Goal: Task Accomplishment & Management: Manage account settings

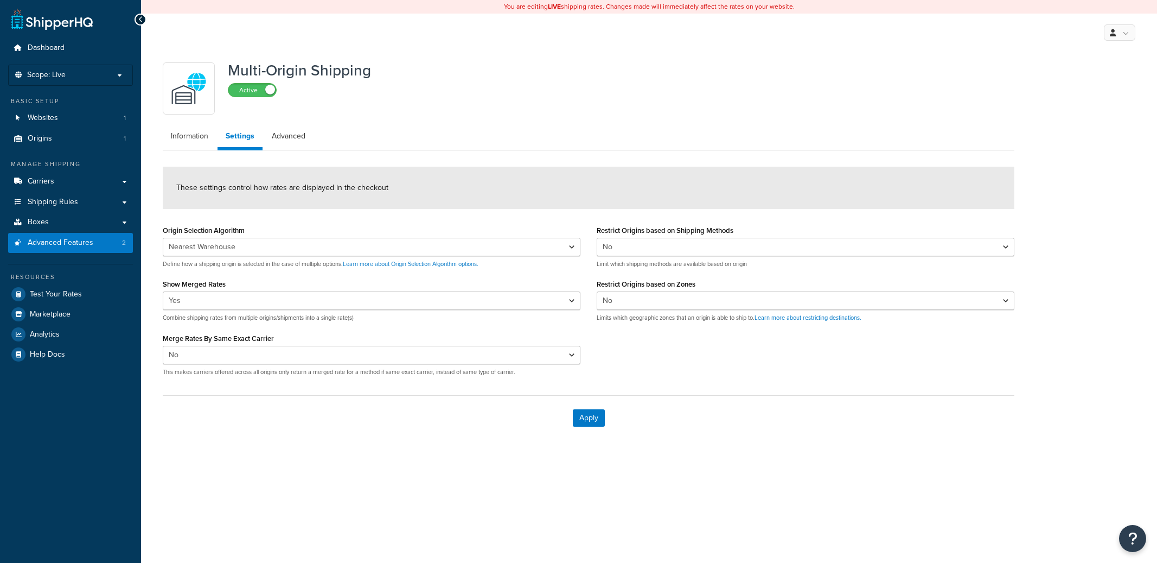
select select "false"
click at [1121, 30] on link at bounding box center [1119, 32] width 31 height 16
click at [1079, 101] on span "Global Settings" at bounding box center [1083, 98] width 46 height 10
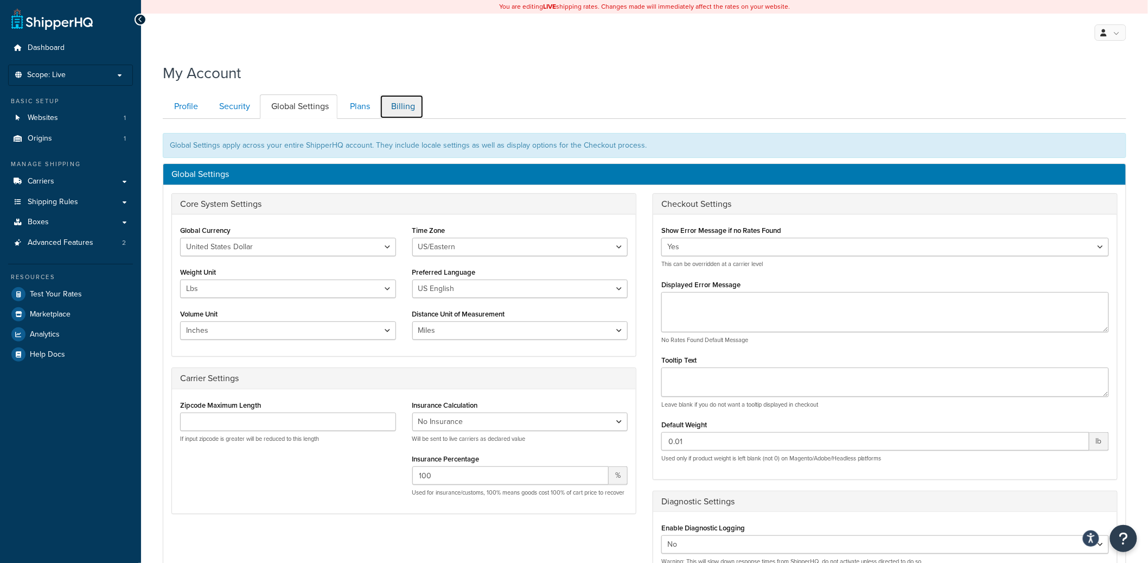
click at [401, 105] on link "Billing" at bounding box center [402, 106] width 44 height 24
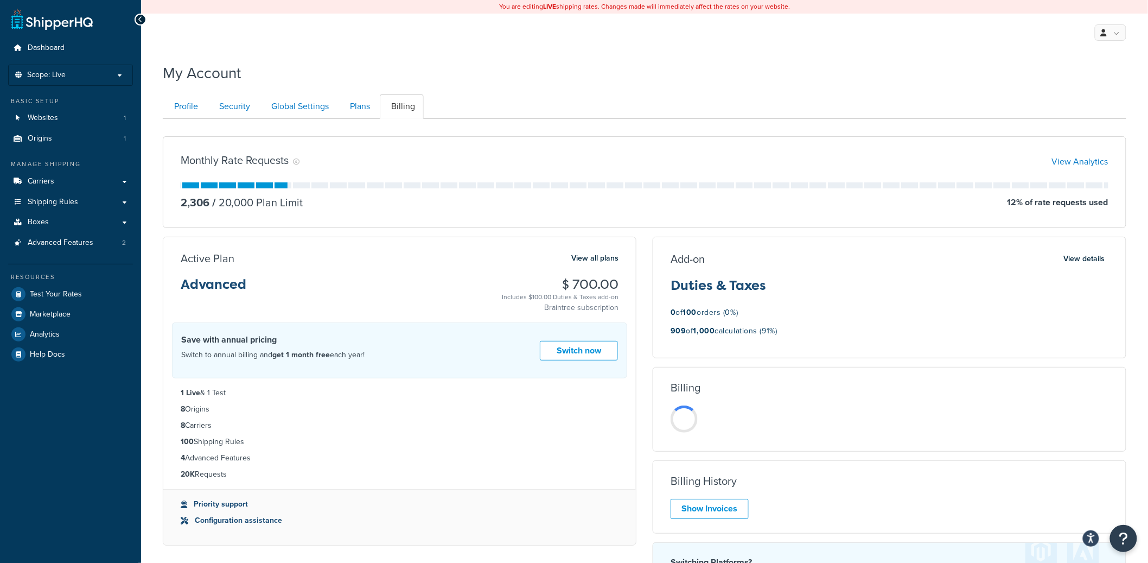
scroll to position [118, 0]
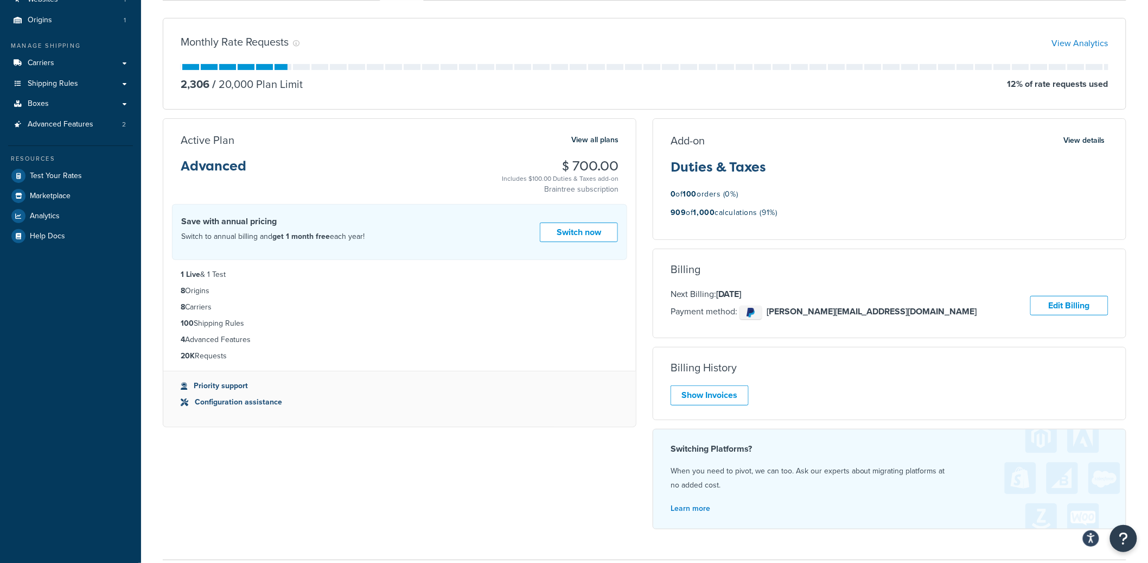
drag, startPoint x: 783, startPoint y: 214, endPoint x: 695, endPoint y: 213, distance: 87.9
click at [695, 213] on div "909 of 1,000 calculations (91%)" at bounding box center [890, 216] width 438 height 20
click at [695, 214] on p "909 of 1,000 calculations (91%)" at bounding box center [724, 213] width 107 height 14
drag, startPoint x: 680, startPoint y: 199, endPoint x: 757, endPoint y: 215, distance: 78.2
click at [756, 215] on div "Add-on View details Duties & Taxes 0 of 100 orders (0%) 909 of 1,000 calculatio…" at bounding box center [889, 179] width 473 height 92
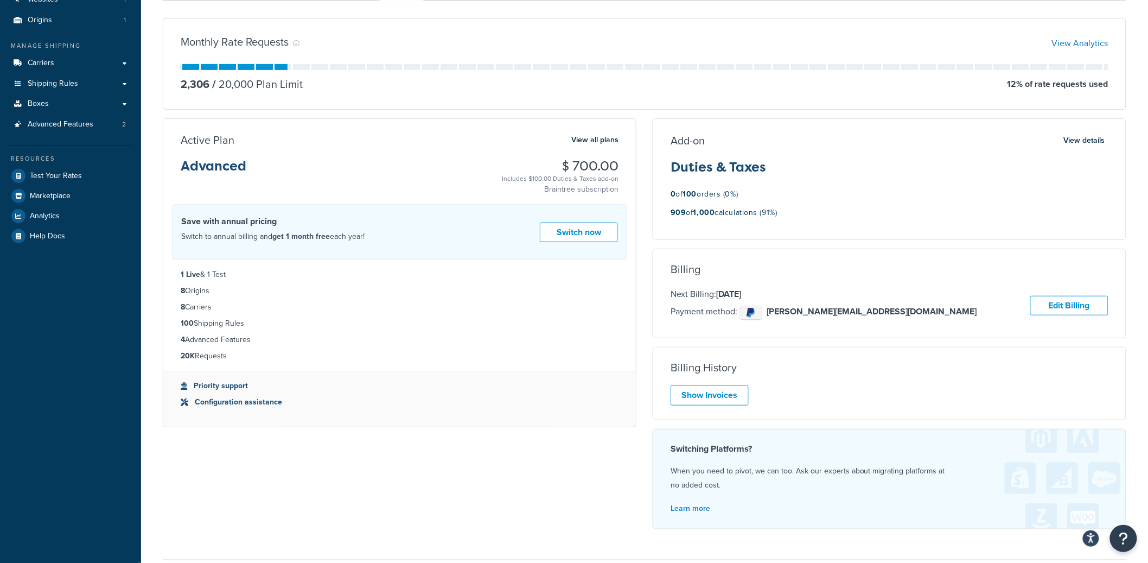
click at [758, 215] on p "909 of 1,000 calculations (91%)" at bounding box center [724, 213] width 107 height 14
drag, startPoint x: 685, startPoint y: 146, endPoint x: 750, endPoint y: 199, distance: 83.7
click at [746, 196] on div "Add-on View details Duties & Taxes 0 of 100 orders (0%) 909 of 1,000 calculatio…" at bounding box center [889, 179] width 473 height 92
drag, startPoint x: 750, startPoint y: 199, endPoint x: 755, endPoint y: 201, distance: 5.6
click at [751, 199] on div "0 of 100 orders (0%)" at bounding box center [890, 194] width 438 height 14
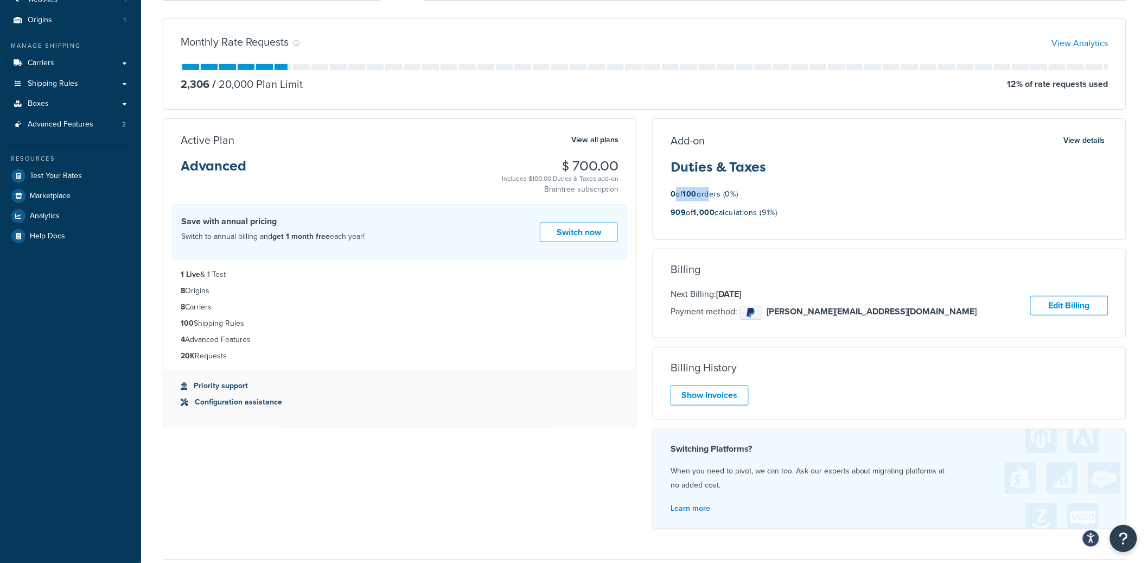
drag, startPoint x: 677, startPoint y: 200, endPoint x: 713, endPoint y: 198, distance: 35.4
click at [713, 197] on p "0 of 100 orders (0%)" at bounding box center [705, 194] width 68 height 14
drag, startPoint x: 742, startPoint y: 208, endPoint x: 773, endPoint y: 217, distance: 32.1
click at [742, 208] on p "909 of 1,000 calculations (91%)" at bounding box center [724, 213] width 107 height 14
drag, startPoint x: 762, startPoint y: 212, endPoint x: 678, endPoint y: 195, distance: 85.7
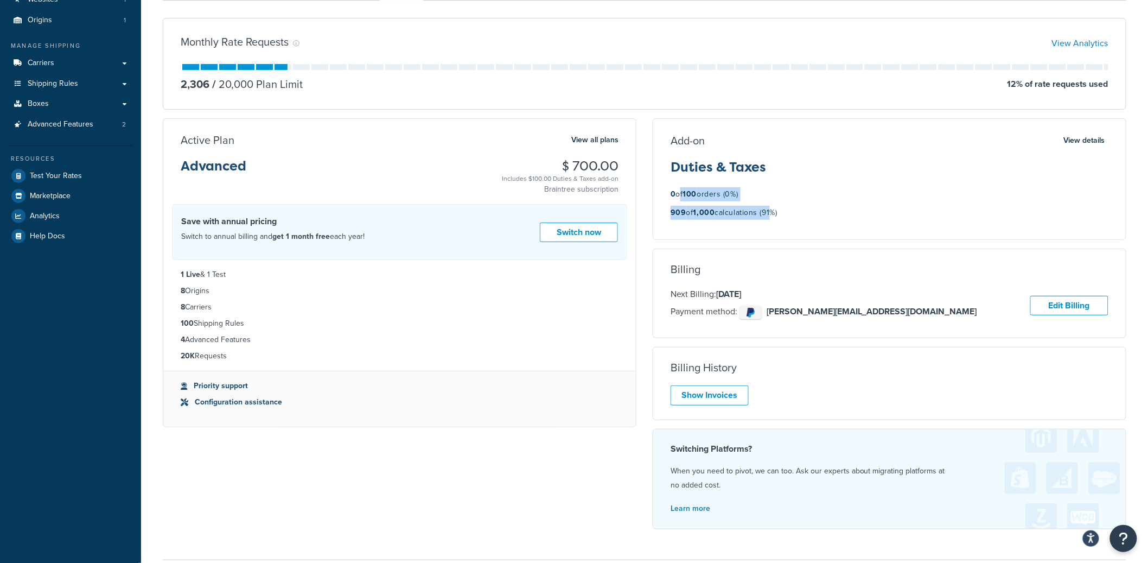
click at [678, 195] on div "Add-on View details Duties & Taxes 0 of 100 orders (0%) 909 of 1,000 calculatio…" at bounding box center [889, 179] width 473 height 92
click at [679, 195] on p "0 of 100 orders (0%)" at bounding box center [705, 194] width 68 height 14
drag, startPoint x: 670, startPoint y: 193, endPoint x: 793, endPoint y: 215, distance: 125.1
click at [793, 215] on div "Add-on View details Duties & Taxes 0 of 100 orders (0%) 909 of 1,000 calculatio…" at bounding box center [889, 179] width 473 height 92
click at [800, 216] on div "909 of 1,000 calculations (91%)" at bounding box center [890, 216] width 438 height 20
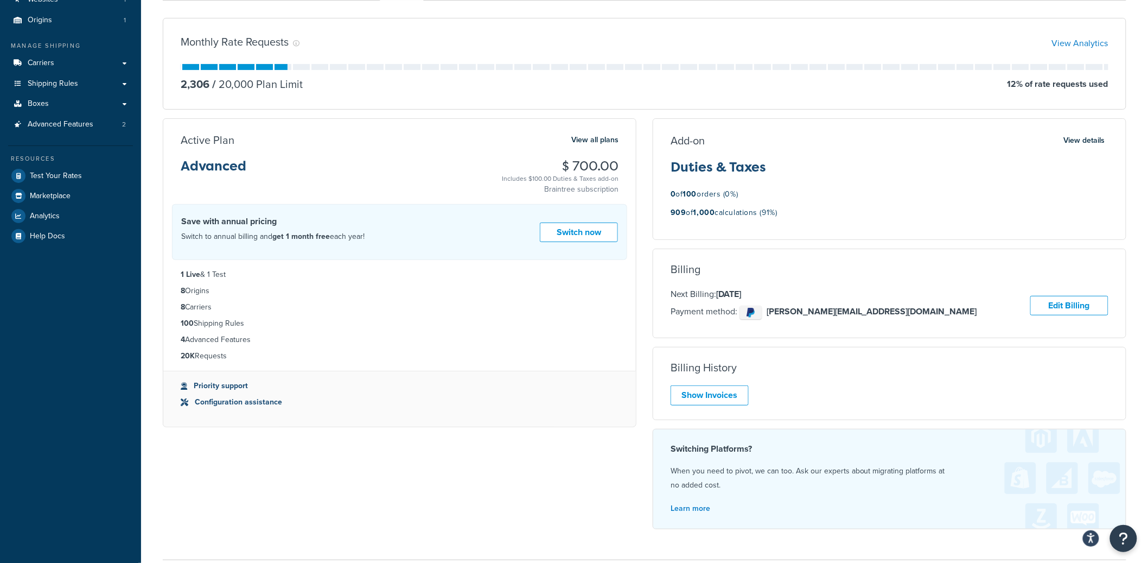
drag, startPoint x: 787, startPoint y: 215, endPoint x: 680, endPoint y: 184, distance: 110.9
click at [680, 184] on div "Add-on View details Duties & Taxes 0 of 100 orders (0%) 909 of 1,000 calculatio…" at bounding box center [889, 179] width 473 height 92
click at [684, 194] on p "0 of 100 orders (0%)" at bounding box center [705, 194] width 68 height 14
drag, startPoint x: 662, startPoint y: 193, endPoint x: 785, endPoint y: 215, distance: 125.2
click at [785, 215] on div "Add-on View details Duties & Taxes 0 of 100 orders (0%) 909 of 1,000 calculatio…" at bounding box center [889, 179] width 473 height 92
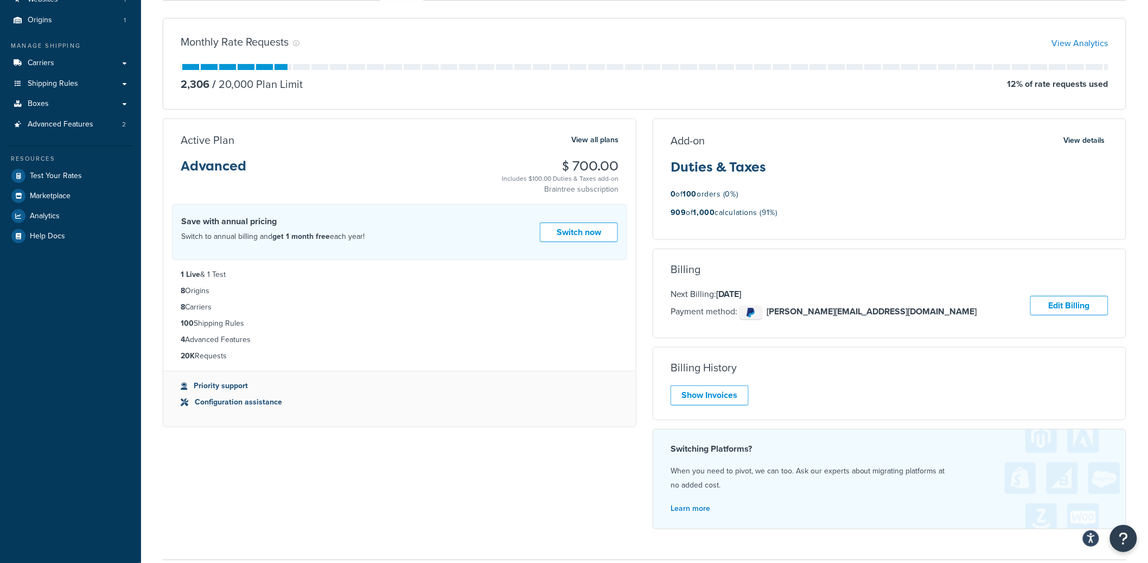
click at [785, 215] on div "909 of 1,000 calculations (91%)" at bounding box center [890, 216] width 438 height 20
drag, startPoint x: 785, startPoint y: 215, endPoint x: 663, endPoint y: 136, distance: 145.4
click at [663, 135] on div "Add-on View details Duties & Taxes 0 of 100 orders (0%) 909 of 1,000 calculatio…" at bounding box center [889, 179] width 473 height 92
click at [674, 152] on div "Add-on View details Duties & Taxes 0 of 100 orders (0%) 909 of 1,000 calculatio…" at bounding box center [889, 179] width 473 height 92
drag, startPoint x: 684, startPoint y: 216, endPoint x: 806, endPoint y: 218, distance: 122.1
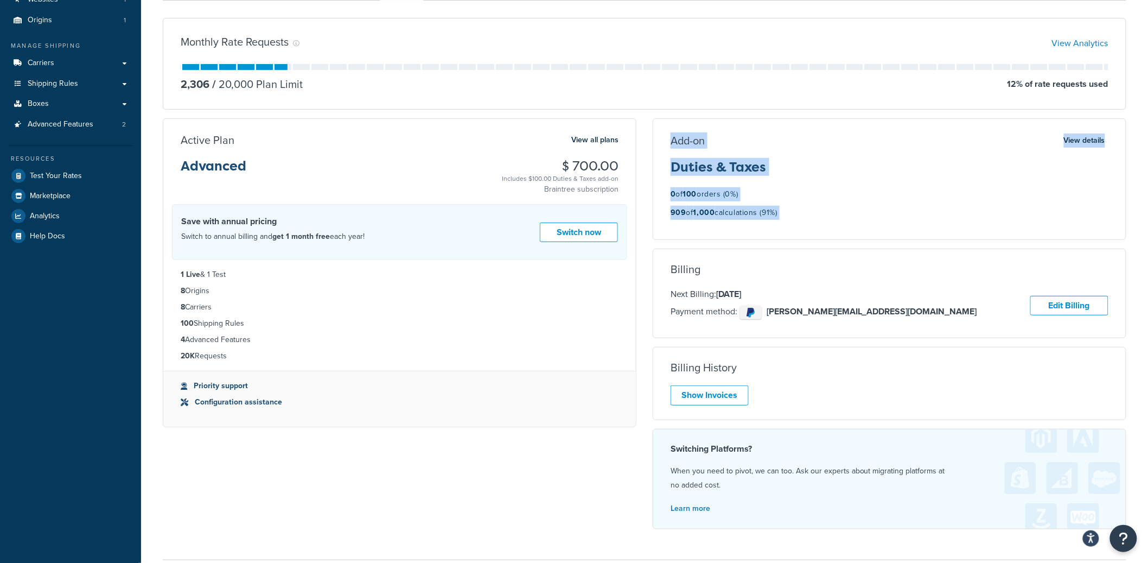
click at [806, 218] on div "909 of 1,000 calculations (91%)" at bounding box center [890, 216] width 438 height 20
drag, startPoint x: 715, startPoint y: 154, endPoint x: 673, endPoint y: 132, distance: 46.6
click at [689, 139] on div "Add-on View details Duties & Taxes 0 of 100 orders (0%) 909 of 1,000 calculatio…" at bounding box center [889, 179] width 473 height 92
click at [672, 132] on div "Add-on View details Duties & Taxes 0 of 100 orders (0%) 909 of 1,000 calculatio…" at bounding box center [890, 179] width 474 height 122
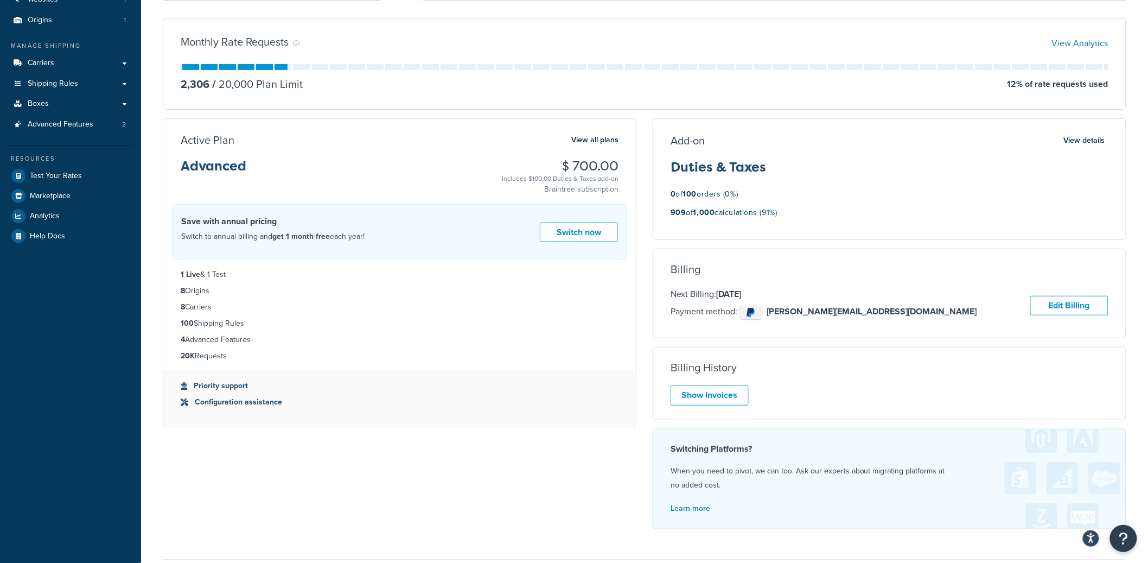
drag, startPoint x: 673, startPoint y: 133, endPoint x: 793, endPoint y: 222, distance: 149.0
click at [792, 222] on div "Add-on View details Duties & Taxes 0 of 100 orders (0%) 909 of 1,000 calculatio…" at bounding box center [889, 179] width 473 height 92
click at [799, 222] on div "909 of 1,000 calculations (91%)" at bounding box center [890, 216] width 438 height 20
drag, startPoint x: 791, startPoint y: 223, endPoint x: 664, endPoint y: 145, distance: 148.6
click at [664, 145] on div "Add-on View details Duties & Taxes 0 of 100 orders (0%) 909 of 1,000 calculatio…" at bounding box center [889, 179] width 473 height 92
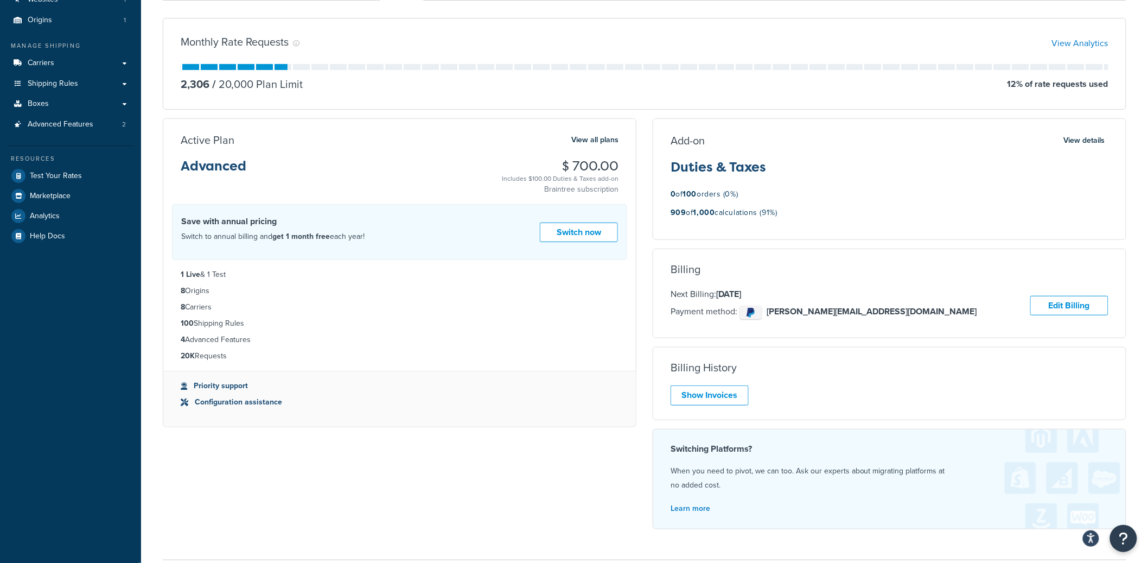
click at [666, 148] on div "Add-on View details Duties & Taxes 0 of 100 orders (0%) 909 of 1,000 calculatio…" at bounding box center [889, 179] width 473 height 92
drag, startPoint x: 679, startPoint y: 160, endPoint x: 771, endPoint y: 215, distance: 106.7
click at [768, 214] on div "Add-on View details Duties & Taxes 0 of 100 orders (0%) 909 of 1,000 calculatio…" at bounding box center [889, 179] width 473 height 92
drag, startPoint x: 772, startPoint y: 215, endPoint x: 785, endPoint y: 218, distance: 12.9
click at [772, 215] on p "909 of 1,000 calculations (91%)" at bounding box center [724, 213] width 107 height 14
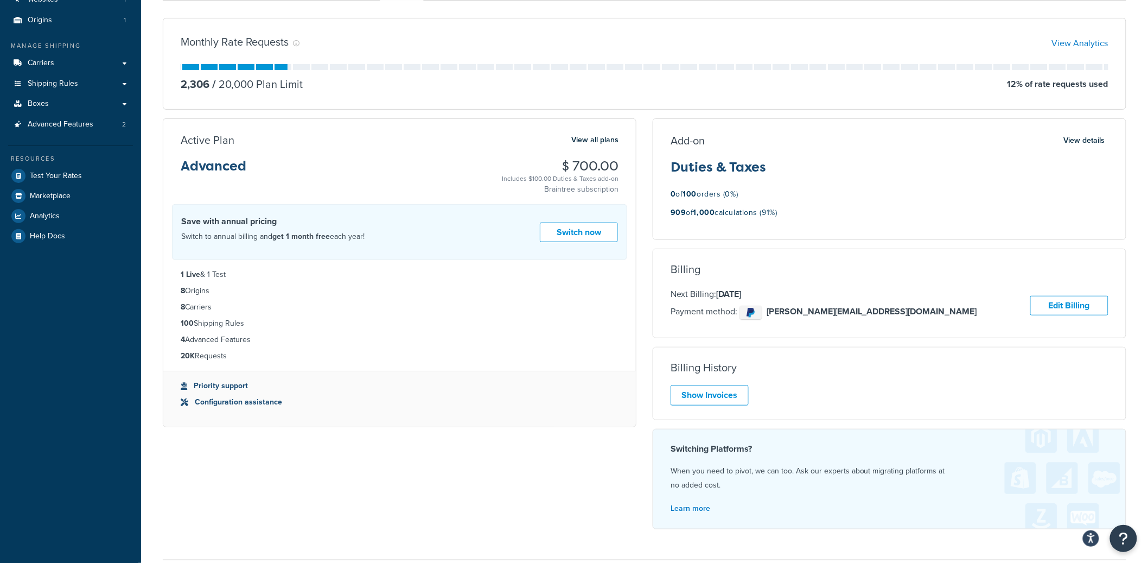
drag, startPoint x: 768, startPoint y: 201, endPoint x: 669, endPoint y: 142, distance: 115.4
click at [669, 142] on div "Add-on View details Duties & Taxes 0 of 100 orders (0%) 909 of 1,000 calculatio…" at bounding box center [889, 179] width 473 height 92
click at [674, 165] on h3 "Duties & Taxes" at bounding box center [890, 171] width 438 height 23
click at [1066, 137] on button "View details" at bounding box center [1085, 140] width 48 height 15
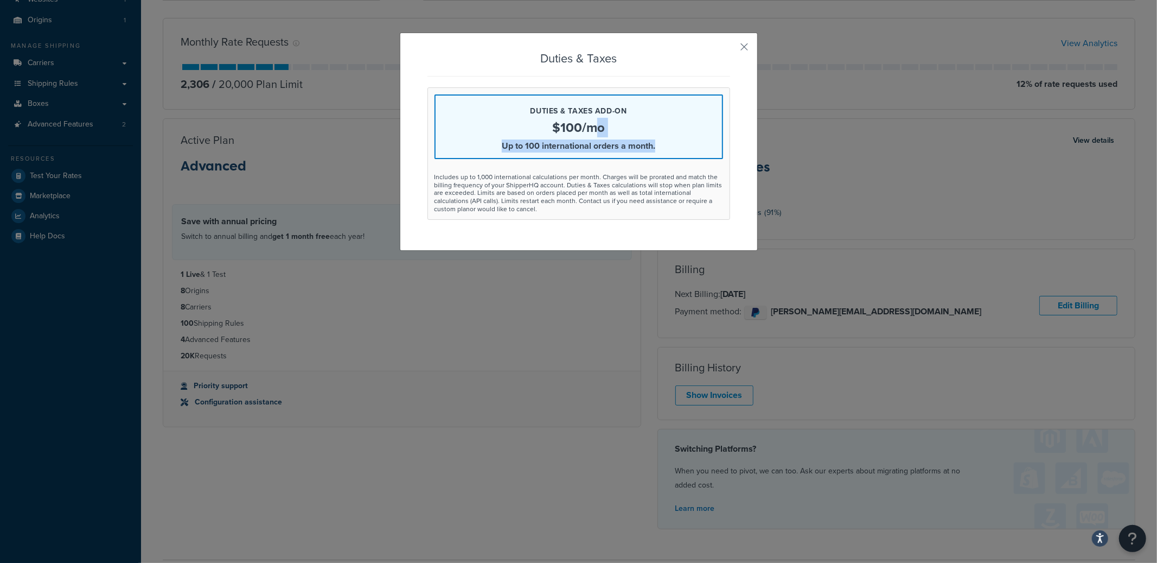
drag, startPoint x: 562, startPoint y: 143, endPoint x: 489, endPoint y: 155, distance: 73.7
click at [489, 155] on div "Duties & Taxes add-on $100/mo Up to 100 international orders a month." at bounding box center [579, 126] width 289 height 65
click at [492, 160] on div "Duties & Taxes add-on $100/mo Up to 100 international orders a month. Includes …" at bounding box center [579, 153] width 303 height 132
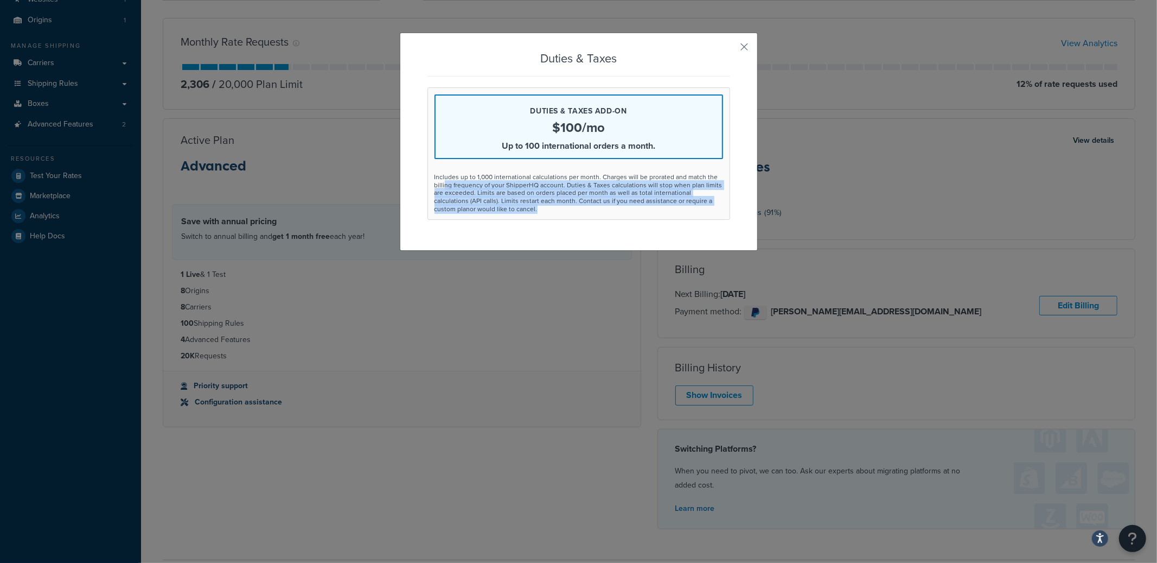
drag, startPoint x: 441, startPoint y: 182, endPoint x: 534, endPoint y: 228, distance: 104.1
click at [502, 229] on div "Duties & Taxes Duties & Taxes add-on $100/mo Up to 100 international orders a m…" at bounding box center [579, 142] width 358 height 218
drag, startPoint x: 534, startPoint y: 228, endPoint x: 554, endPoint y: 221, distance: 20.6
click at [534, 228] on div "Duties & Taxes Duties & Taxes add-on $100/mo Up to 100 international orders a m…" at bounding box center [579, 142] width 358 height 218
drag, startPoint x: 552, startPoint y: 210, endPoint x: 431, endPoint y: 168, distance: 128.0
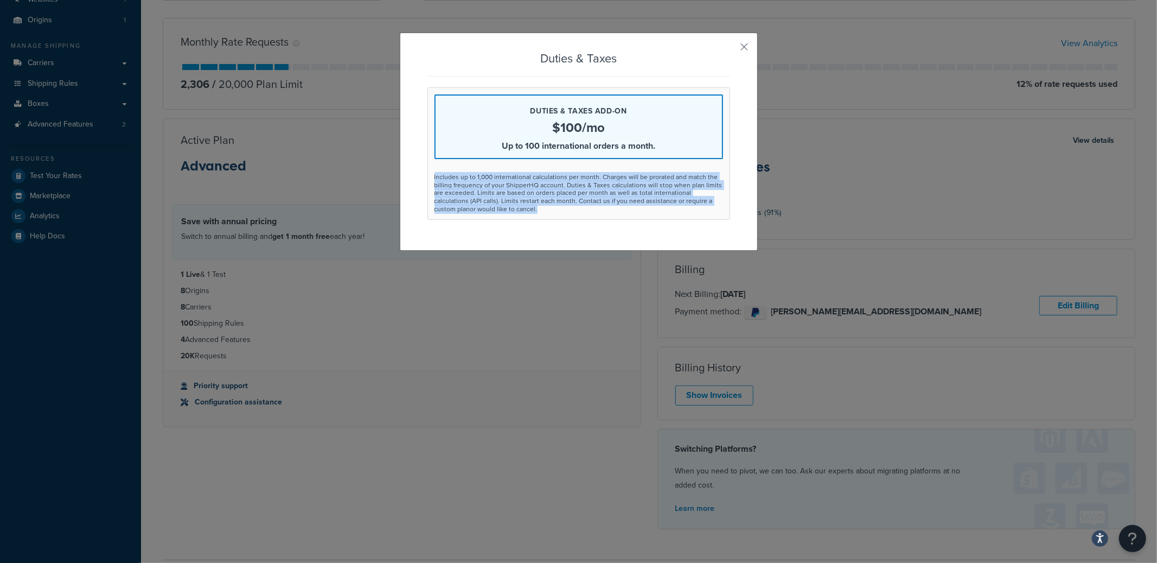
click at [431, 165] on div "Duties & Taxes add-on $100/mo Up to 100 international orders a month. Includes …" at bounding box center [579, 153] width 303 height 132
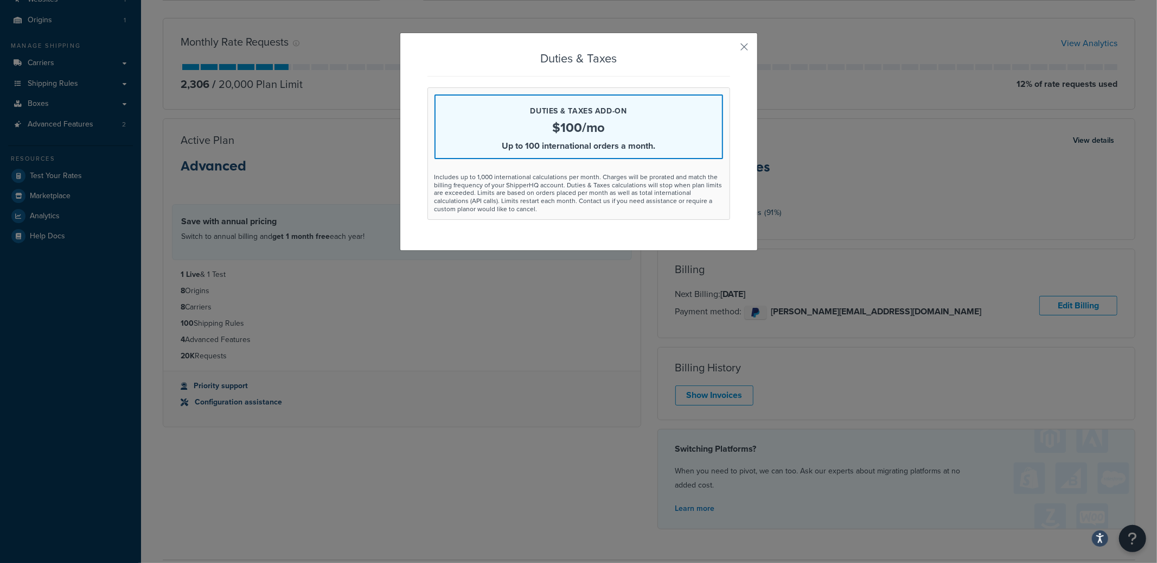
click at [431, 169] on div "Duties & Taxes add-on $100/mo Up to 100 international orders a month. Includes …" at bounding box center [579, 153] width 303 height 132
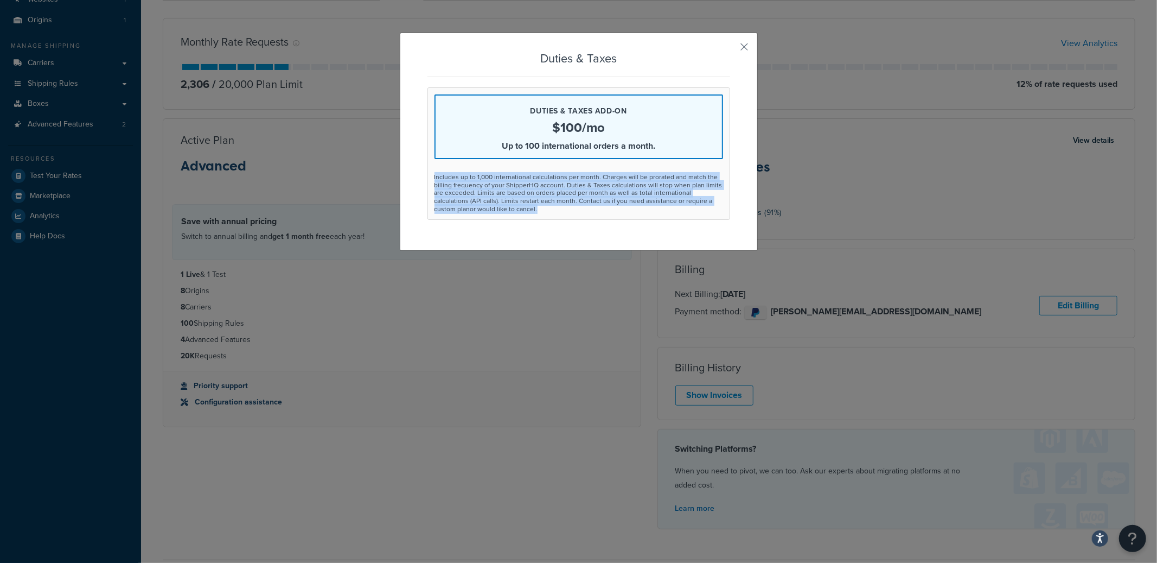
drag, startPoint x: 429, startPoint y: 171, endPoint x: 565, endPoint y: 213, distance: 142.0
click at [565, 213] on div "Duties & Taxes add-on $100/mo Up to 100 international orders a month. Includes …" at bounding box center [579, 153] width 303 height 132
drag, startPoint x: 565, startPoint y: 213, endPoint x: 445, endPoint y: 180, distance: 124.6
click at [455, 178] on div "Duties & Taxes add-on $100/mo Up to 100 international orders a month. Includes …" at bounding box center [579, 153] width 303 height 132
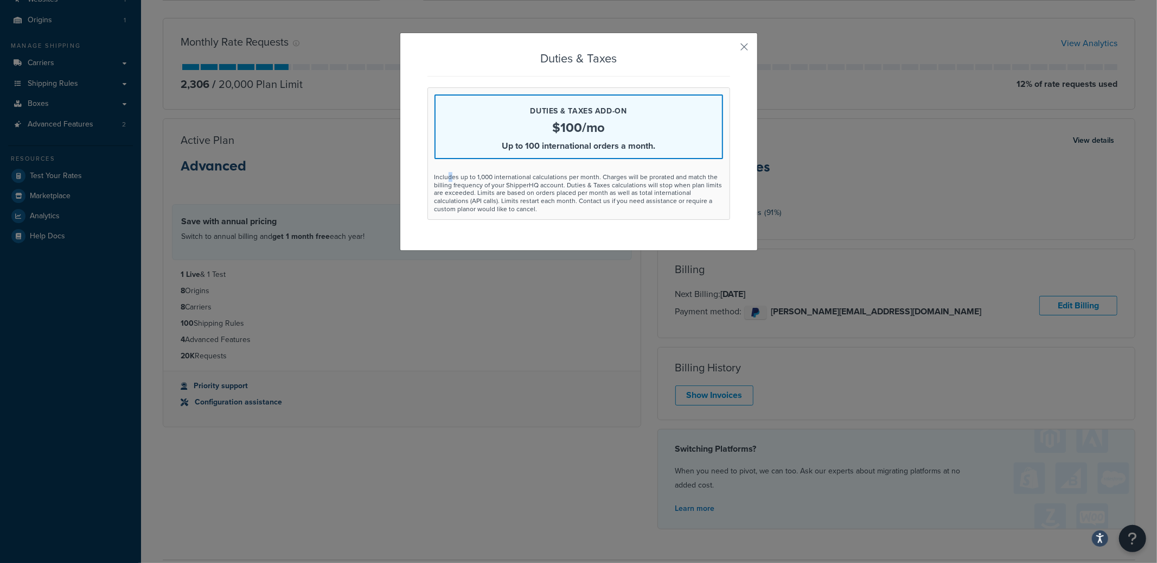
click at [442, 180] on div "Includes up to 1,000 international calculations per month. Charges will be pror…" at bounding box center [579, 193] width 289 height 40
drag, startPoint x: 622, startPoint y: 180, endPoint x: 594, endPoint y: 224, distance: 52.2
click at [597, 225] on div "Duties & Taxes Duties & Taxes add-on $100/mo Up to 100 international orders a m…" at bounding box center [579, 142] width 358 height 218
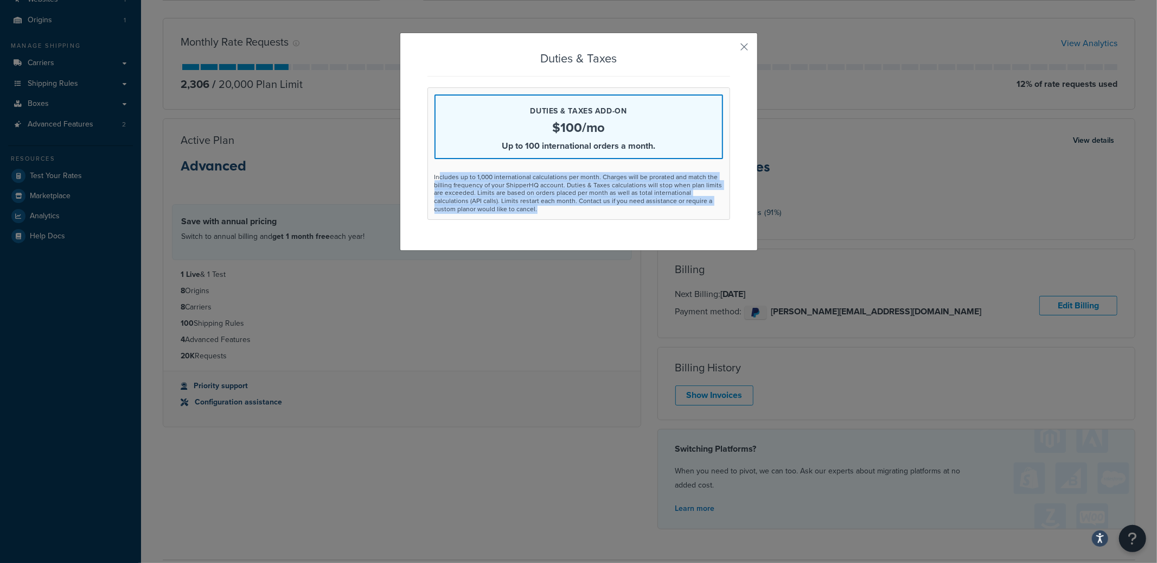
drag, startPoint x: 498, startPoint y: 202, endPoint x: 436, endPoint y: 174, distance: 68.0
click at [436, 174] on div "Duties & Taxes add-on $100/mo Up to 100 international orders a month. Includes …" at bounding box center [579, 153] width 303 height 132
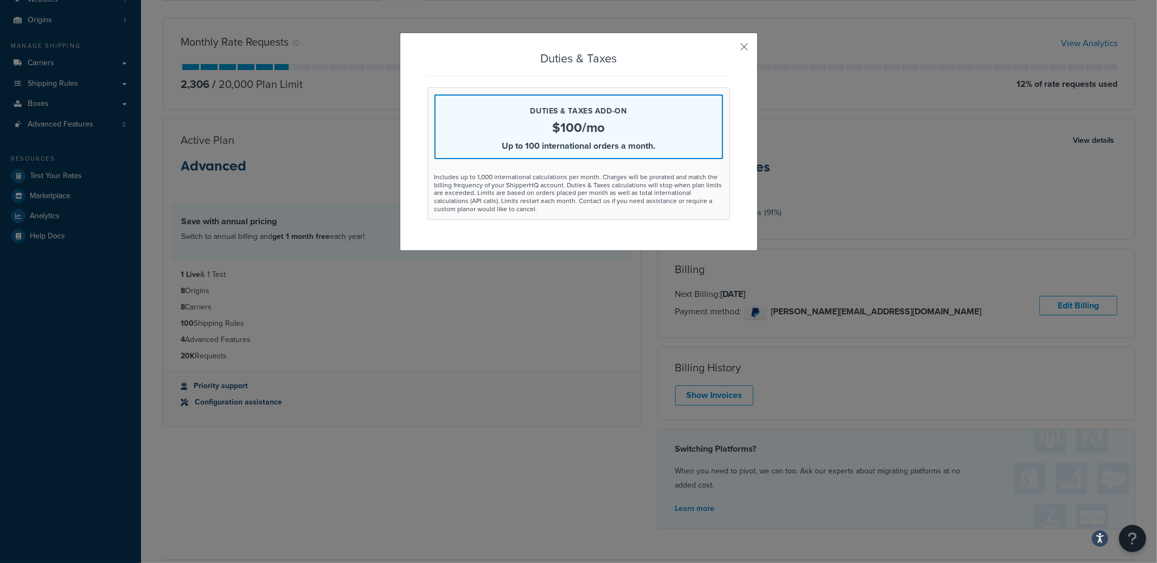
click at [733, 47] on div "Duties & Taxes Duties & Taxes add-on $100/mo Up to 100 international orders a m…" at bounding box center [579, 142] width 358 height 218
click at [732, 47] on div "Duties & Taxes Duties & Taxes add-on $100/mo Up to 100 international orders a m…" at bounding box center [579, 142] width 358 height 218
click at [730, 49] on button "button" at bounding box center [729, 50] width 3 height 3
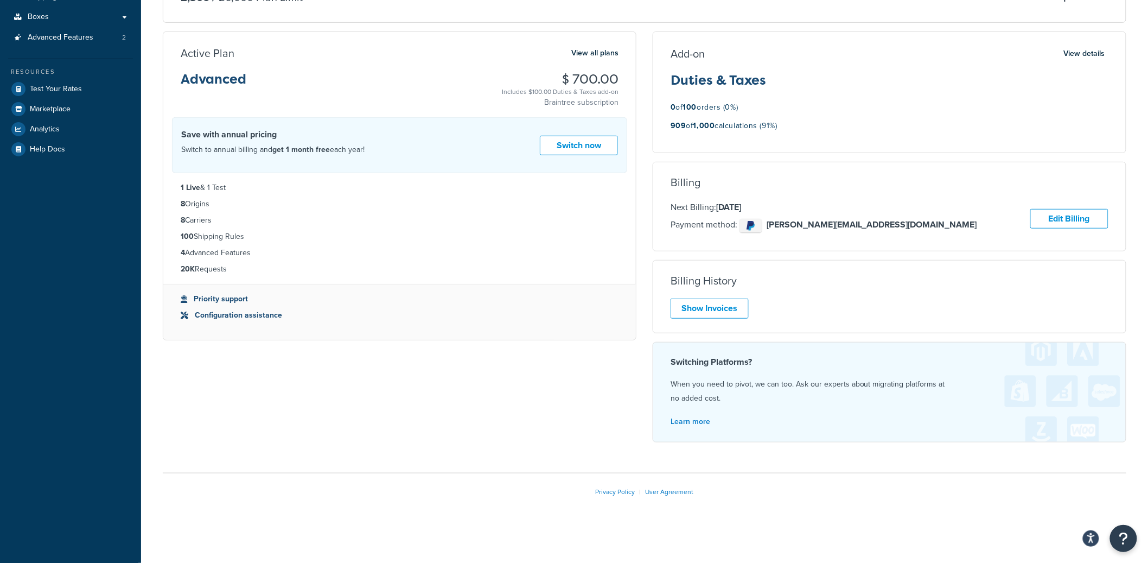
scroll to position [0, 0]
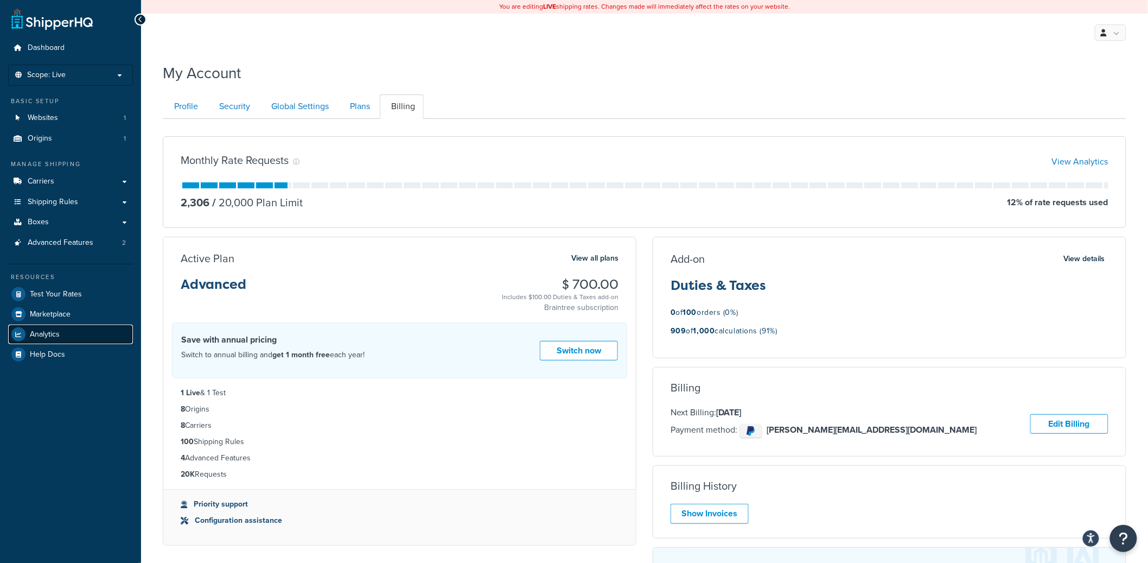
click at [60, 338] on link "Analytics" at bounding box center [70, 335] width 125 height 20
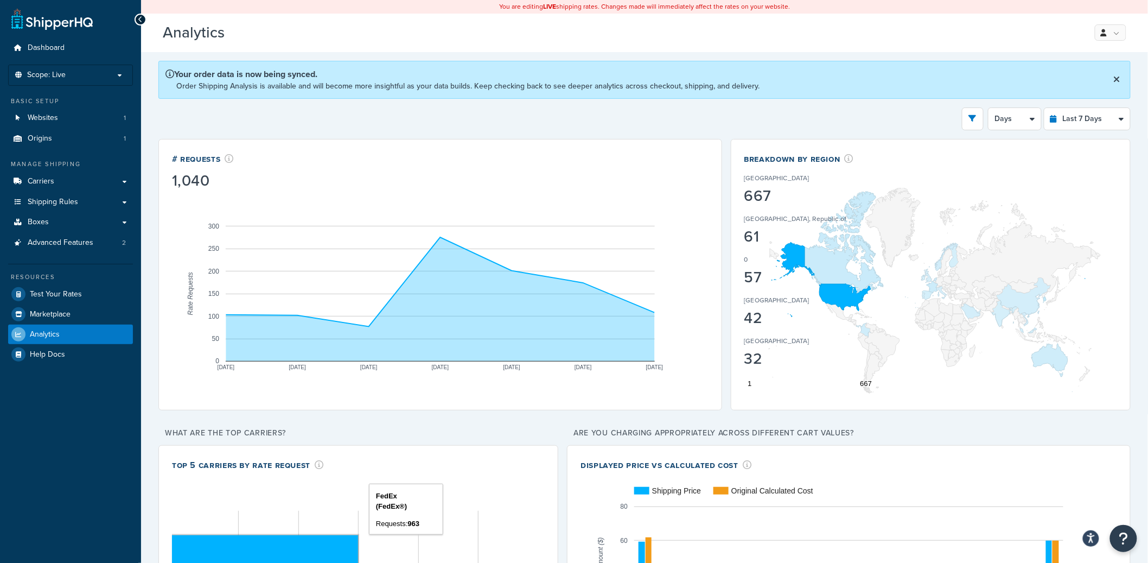
click at [812, 77] on div "Your order data is now being synced. Order Shipping Analysis is available and w…" at bounding box center [644, 80] width 972 height 38
click at [262, 390] on rect "A chart." at bounding box center [440, 293] width 537 height 206
click at [432, 224] on rect "A chart." at bounding box center [440, 293] width 537 height 206
click at [539, 206] on rect "A chart." at bounding box center [440, 293] width 537 height 206
click at [711, 240] on div "# Requests 1,040 Aug 7 Aug 8 Aug 9 Aug 10 Aug 11 Aug 12 Aug 13 0 50 100 150 200…" at bounding box center [440, 274] width 564 height 271
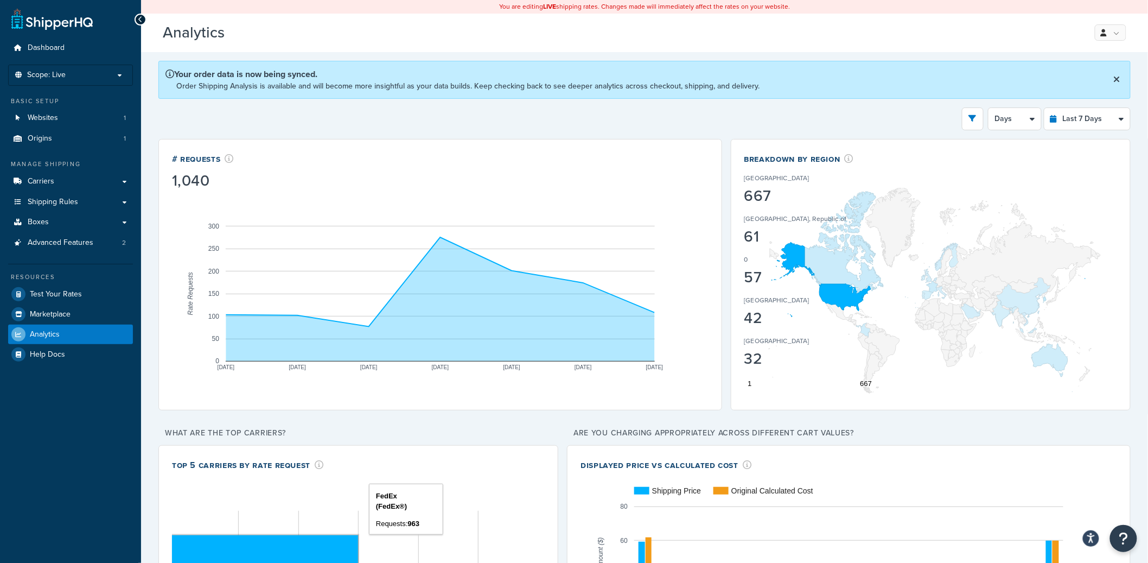
click at [797, 298] on div "[GEOGRAPHIC_DATA]" at bounding box center [796, 302] width 103 height 15
click at [1081, 129] on select "Last 24 Hours Last 7 Days Last 30 Days Last 3 Months Last 6 Months Last 12 Mont…" at bounding box center [1088, 119] width 86 height 22
select select "last_30_days"
click at [1045, 108] on select "Last 24 Hours Last 7 Days Last 30 Days Last 3 Months Last 6 Months Last 12 Mont…" at bounding box center [1088, 119] width 86 height 22
select select "5d"
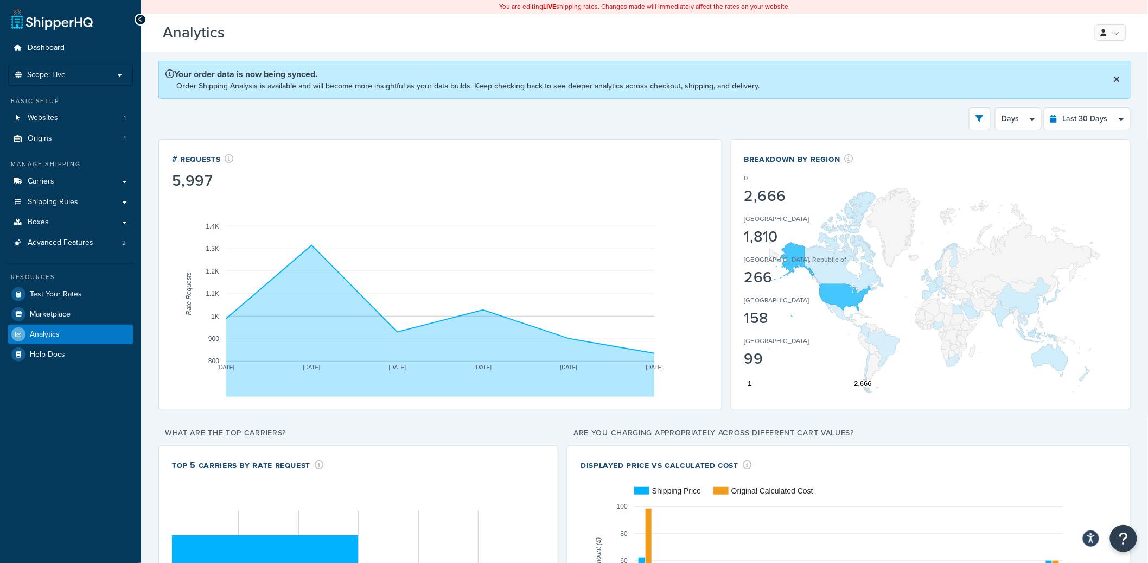
click at [880, 144] on div "Breakdown by Region 0 2,666 United States 1,810 Korea, Republic of 266 Indonesi…" at bounding box center [931, 274] width 400 height 271
click at [841, 309] on div "[GEOGRAPHIC_DATA]" at bounding box center [796, 302] width 103 height 15
click at [838, 310] on div "158" at bounding box center [796, 317] width 103 height 15
drag, startPoint x: 831, startPoint y: 306, endPoint x: 839, endPoint y: 314, distance: 11.9
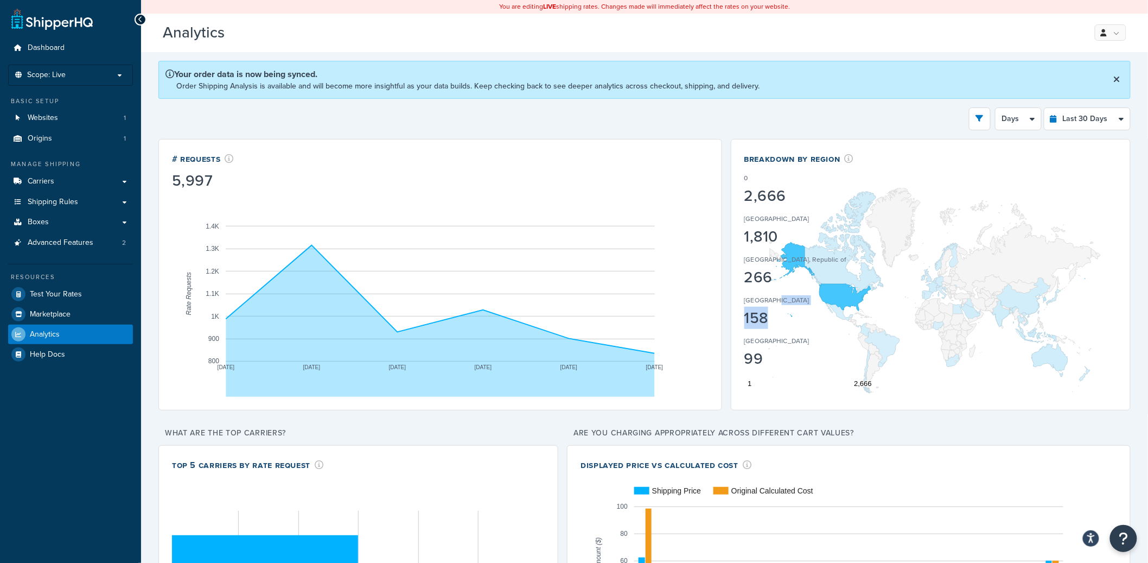
click at [839, 314] on div "Indonesia 158" at bounding box center [801, 311] width 113 height 33
click at [839, 313] on div "158" at bounding box center [796, 317] width 103 height 15
click at [851, 162] on icon at bounding box center [849, 158] width 9 height 9
click at [1061, 290] on icon "A chart." at bounding box center [1061, 290] width 1 height 1
drag, startPoint x: 747, startPoint y: 203, endPoint x: 789, endPoint y: 207, distance: 42.5
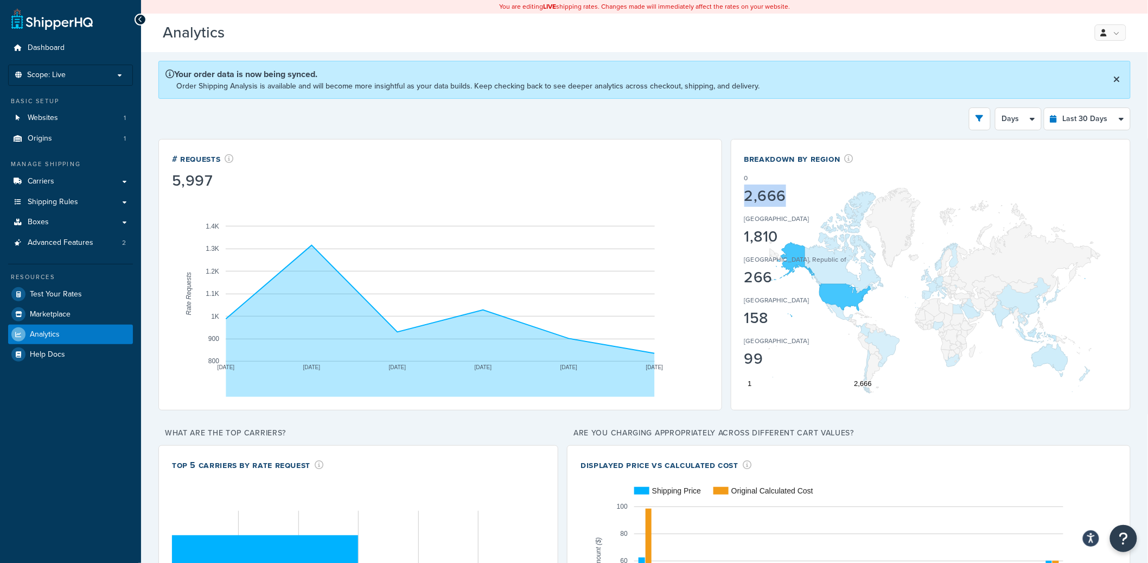
click at [790, 196] on div "2,666" at bounding box center [796, 195] width 103 height 15
drag, startPoint x: 791, startPoint y: 226, endPoint x: 765, endPoint y: 197, distance: 39.6
click at [791, 226] on div "[GEOGRAPHIC_DATA]" at bounding box center [796, 221] width 103 height 15
drag, startPoint x: 745, startPoint y: 177, endPoint x: 793, endPoint y: 214, distance: 60.0
click at [793, 214] on div "0 2,666 United States 1,810 Korea, Republic of 266 Indonesia 158 Australia 99" at bounding box center [801, 266] width 113 height 203
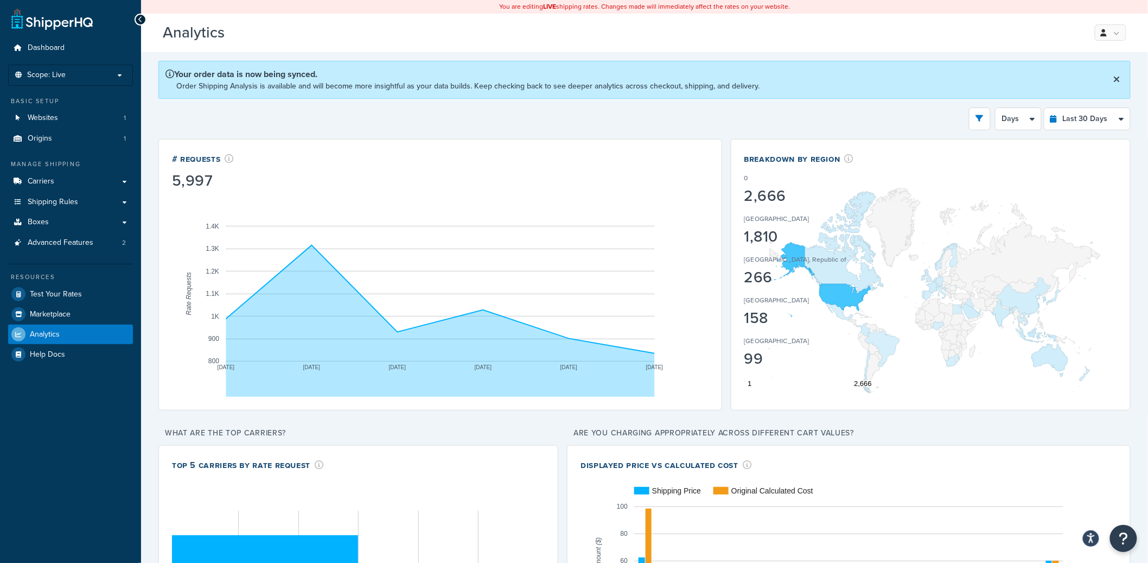
click at [341, 70] on p "Your order data is now being synced." at bounding box center [463, 74] width 594 height 12
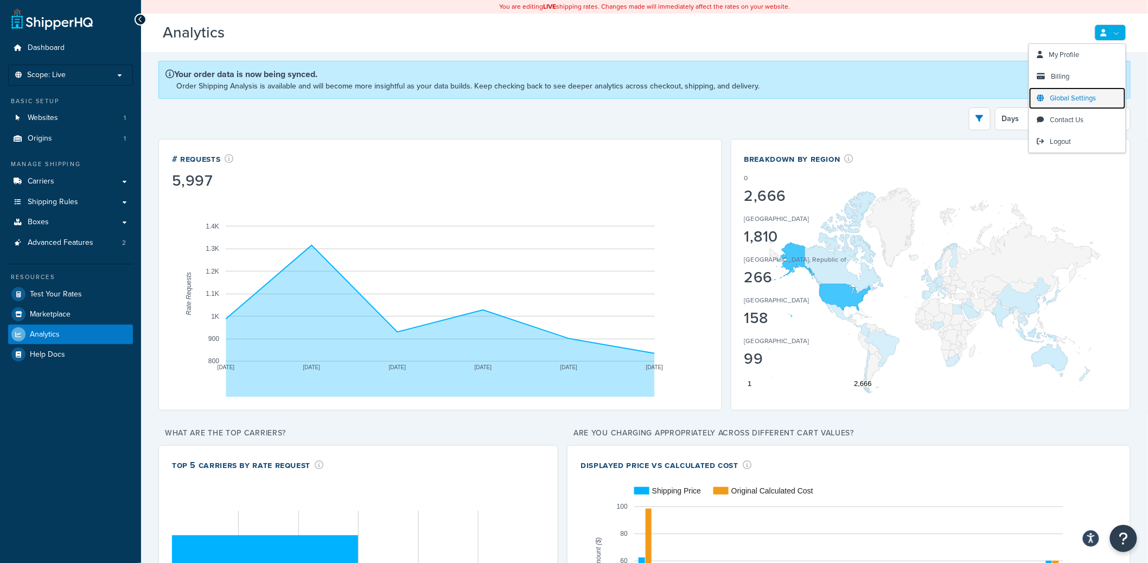
click at [1085, 100] on span "Global Settings" at bounding box center [1074, 98] width 46 height 10
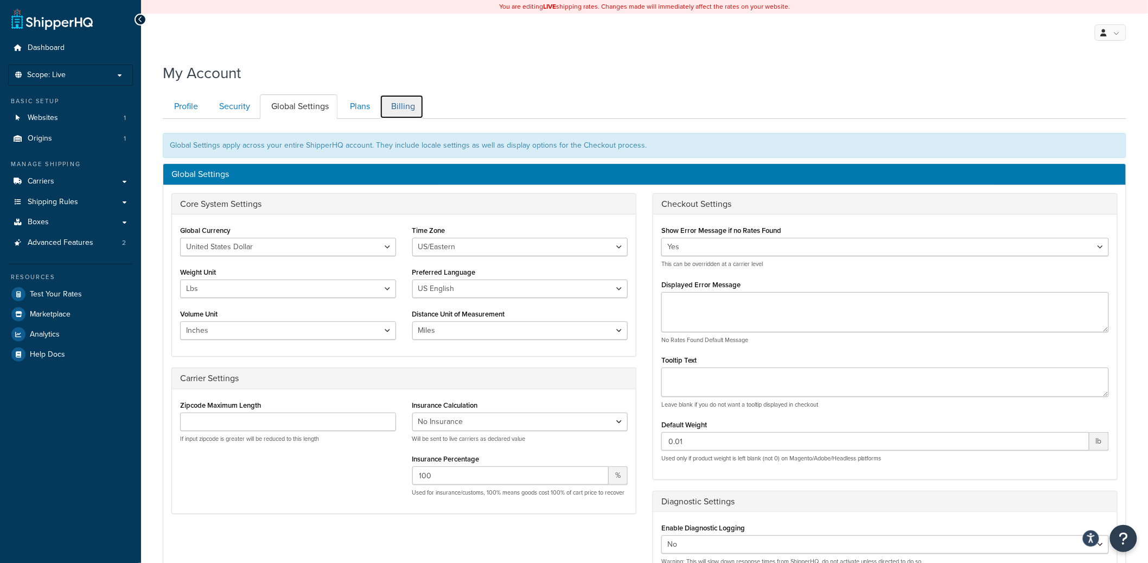
click at [419, 112] on link "Billing" at bounding box center [402, 106] width 44 height 24
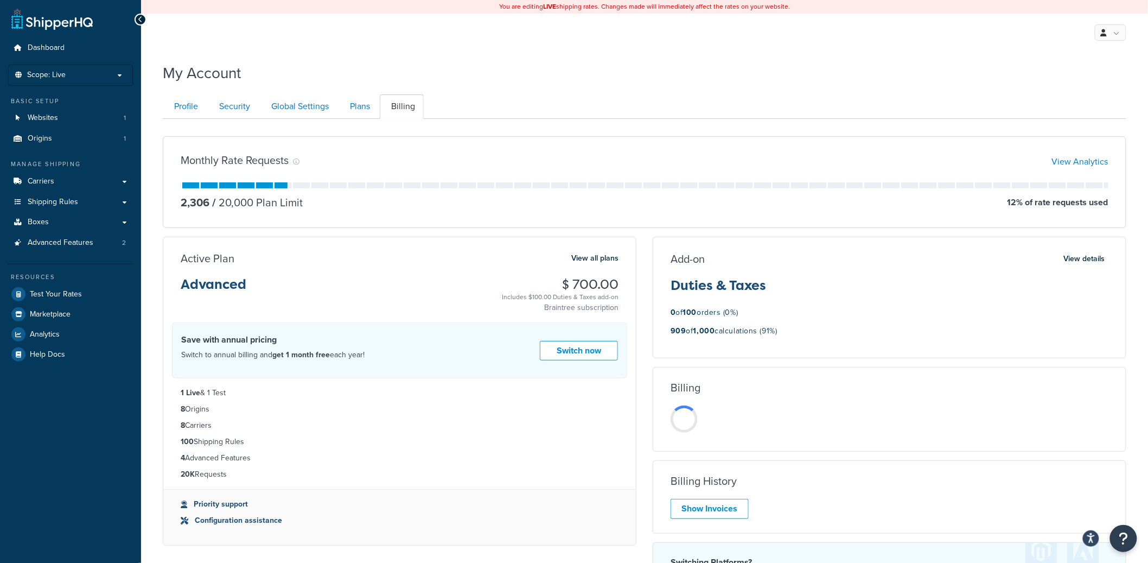
scroll to position [118, 0]
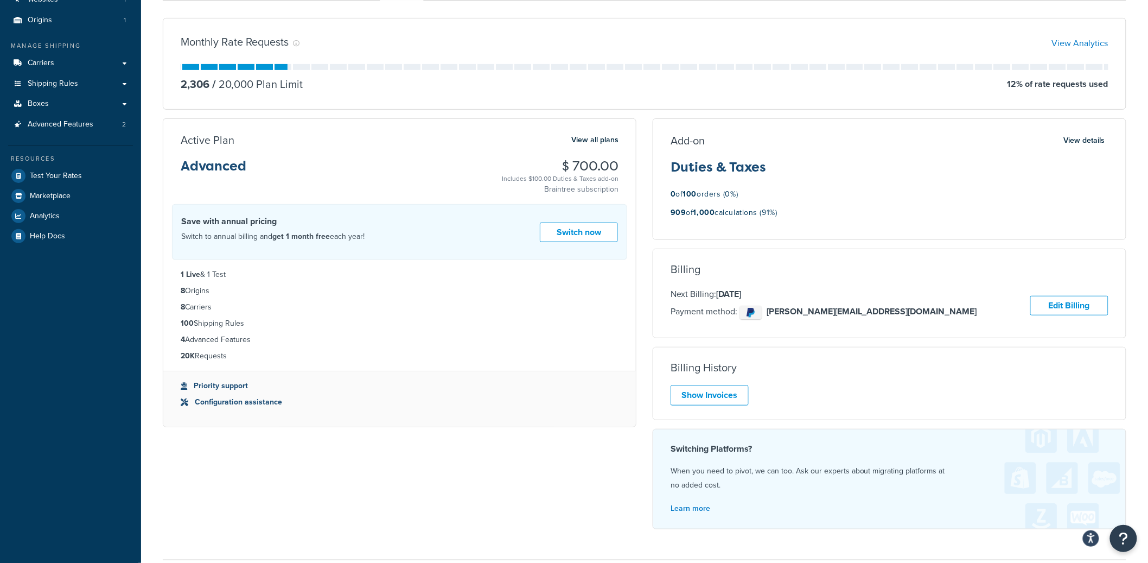
drag, startPoint x: 686, startPoint y: 204, endPoint x: 793, endPoint y: 224, distance: 109.2
click at [792, 224] on div "Add-on View details Duties & Taxes 0 of 100 orders (0%) 909 of 1,000 calculatio…" at bounding box center [889, 179] width 473 height 92
click at [1091, 144] on button "View details" at bounding box center [1085, 140] width 48 height 15
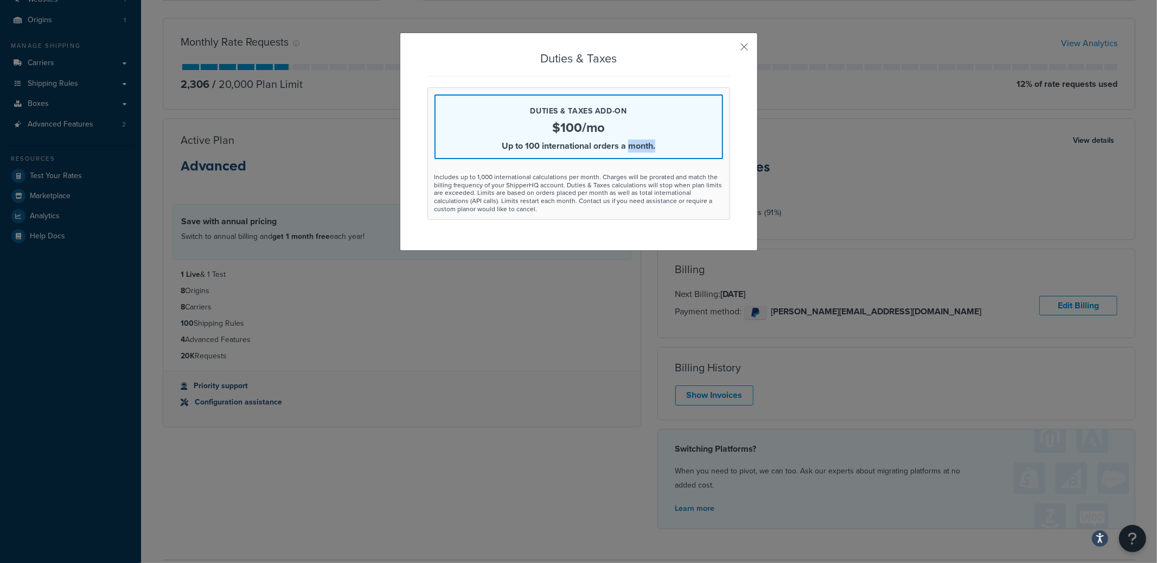
drag, startPoint x: 626, startPoint y: 148, endPoint x: 621, endPoint y: 138, distance: 11.4
click at [625, 148] on p "Up to 100 international orders a month." at bounding box center [579, 145] width 287 height 13
click at [734, 48] on div "Duties & Taxes Duties & Taxes add-on $100/mo Up to 100 international orders a m…" at bounding box center [579, 142] width 358 height 218
click at [730, 49] on button "button" at bounding box center [729, 50] width 3 height 3
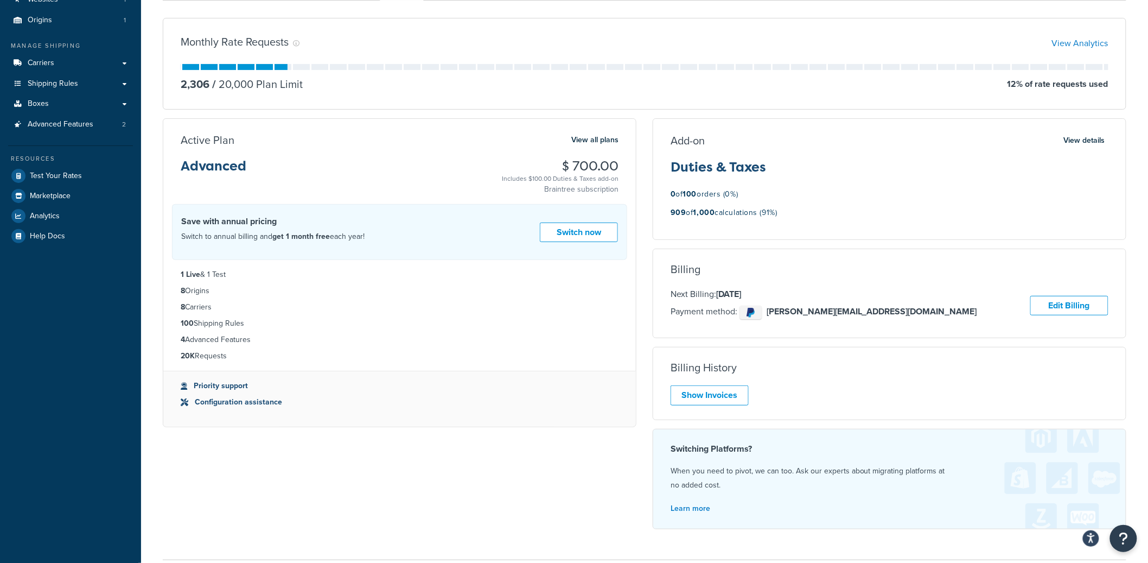
click at [596, 379] on ul "Priority support Configuration assistance" at bounding box center [399, 399] width 473 height 56
click at [705, 209] on strong "1,000" at bounding box center [705, 212] width 22 height 11
drag, startPoint x: 672, startPoint y: 207, endPoint x: 725, endPoint y: 211, distance: 53.3
click at [725, 211] on p "909 of 1,000 calculations (91%)" at bounding box center [724, 213] width 107 height 14
click at [698, 215] on strong "1,000" at bounding box center [705, 212] width 22 height 11
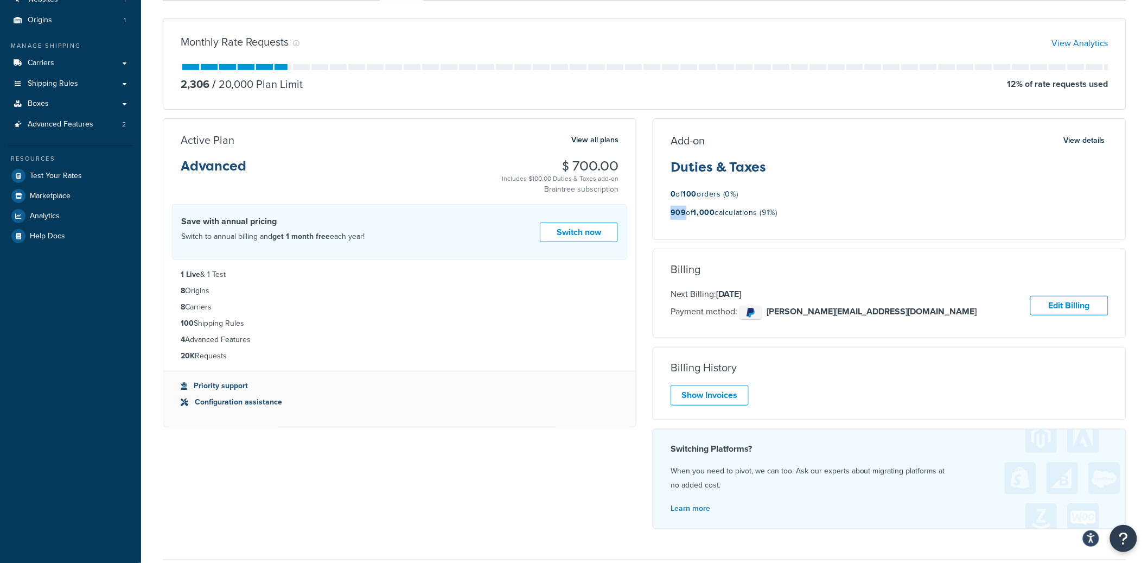
drag, startPoint x: 685, startPoint y: 213, endPoint x: 664, endPoint y: 210, distance: 21.9
click at [664, 210] on div "Add-on View details Duties & Taxes 0 of 100 orders (0%) 909 of 1,000 calculatio…" at bounding box center [889, 179] width 473 height 92
click at [666, 210] on div "Add-on View details Duties & Taxes 0 of 100 orders (0%) 909 of 1,000 calculatio…" at bounding box center [889, 179] width 473 height 92
drag, startPoint x: 672, startPoint y: 210, endPoint x: 687, endPoint y: 212, distance: 15.3
click at [686, 212] on p "909 of 1,000 calculations (91%)" at bounding box center [724, 213] width 107 height 14
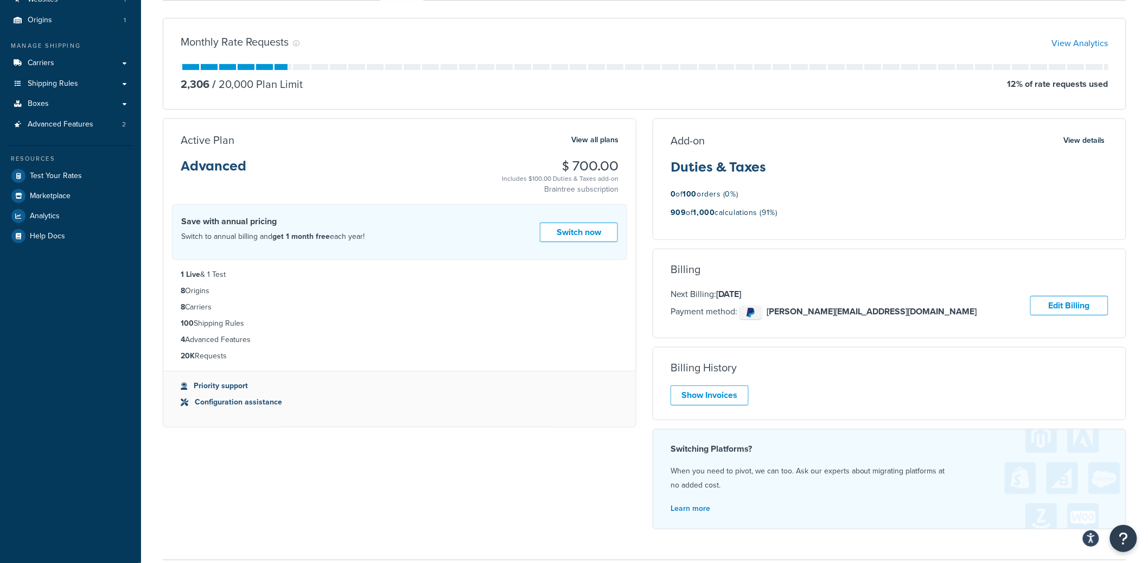
click at [697, 218] on strong "1,000" at bounding box center [705, 212] width 22 height 11
drag, startPoint x: 685, startPoint y: 213, endPoint x: 670, endPoint y: 212, distance: 15.3
click at [670, 212] on div "Add-on View details Duties & Taxes 0 of 100 orders (0%) 909 of 1,000 calculatio…" at bounding box center [889, 179] width 473 height 92
click at [673, 218] on strong "909" at bounding box center [679, 212] width 16 height 11
drag, startPoint x: 673, startPoint y: 218, endPoint x: 683, endPoint y: 217, distance: 9.9
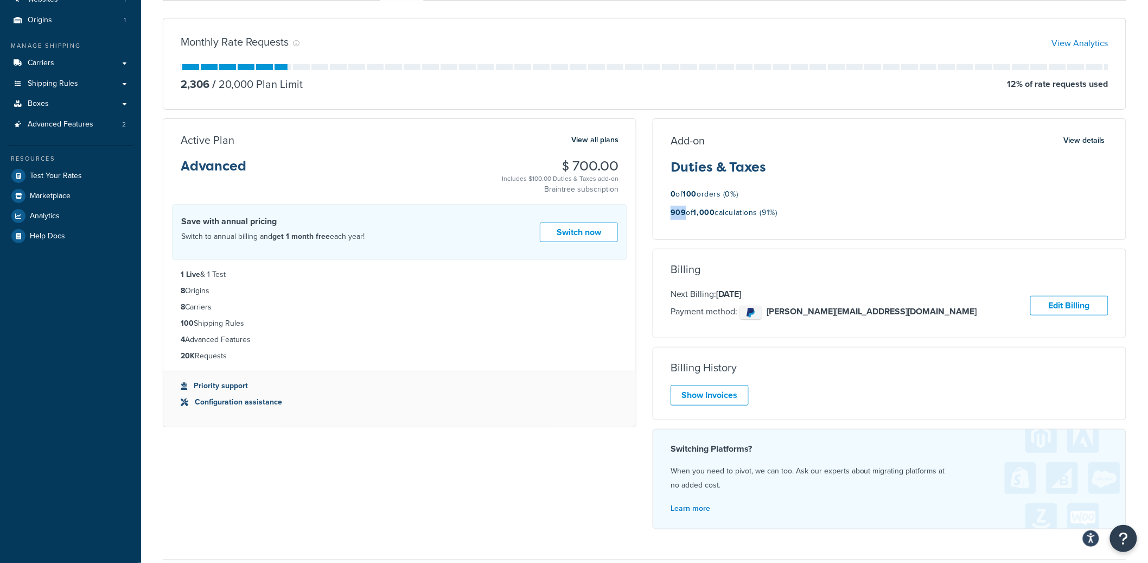
click at [683, 217] on strong "909" at bounding box center [679, 212] width 16 height 11
drag, startPoint x: 796, startPoint y: 216, endPoint x: 661, endPoint y: 215, distance: 135.1
click at [661, 215] on div "Add-on View details Duties & Taxes 0 of 100 orders (0%) 909 of 1,000 calculatio…" at bounding box center [889, 179] width 473 height 92
drag, startPoint x: 672, startPoint y: 214, endPoint x: 796, endPoint y: 215, distance: 123.7
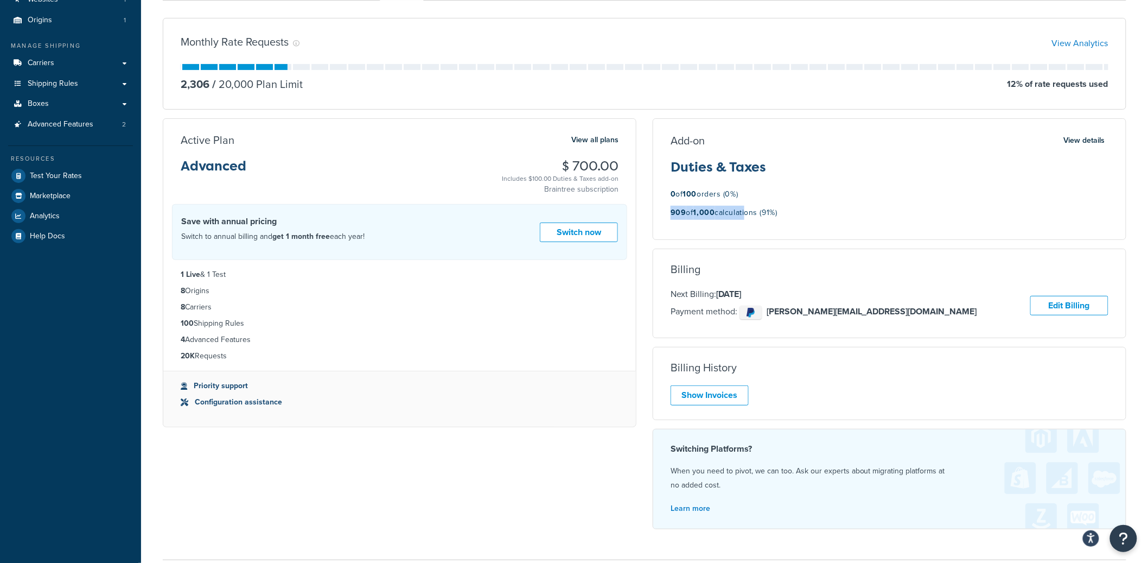
click at [767, 215] on div "Add-on View details Duties & Taxes 0 of 100 orders (0%) 909 of 1,000 calculatio…" at bounding box center [889, 179] width 473 height 92
click at [811, 215] on div "909 of 1,000 calculations (91%)" at bounding box center [890, 216] width 438 height 20
drag, startPoint x: 805, startPoint y: 215, endPoint x: 667, endPoint y: 141, distance: 156.9
click at [667, 141] on div "Add-on View details Duties & Taxes 0 of 100 orders (0%) 909 of 1,000 calculatio…" at bounding box center [889, 179] width 473 height 92
click at [678, 185] on div "Add-on View details Duties & Taxes 0 of 100 orders (0%) 909 of 1,000 calculatio…" at bounding box center [889, 179] width 473 height 92
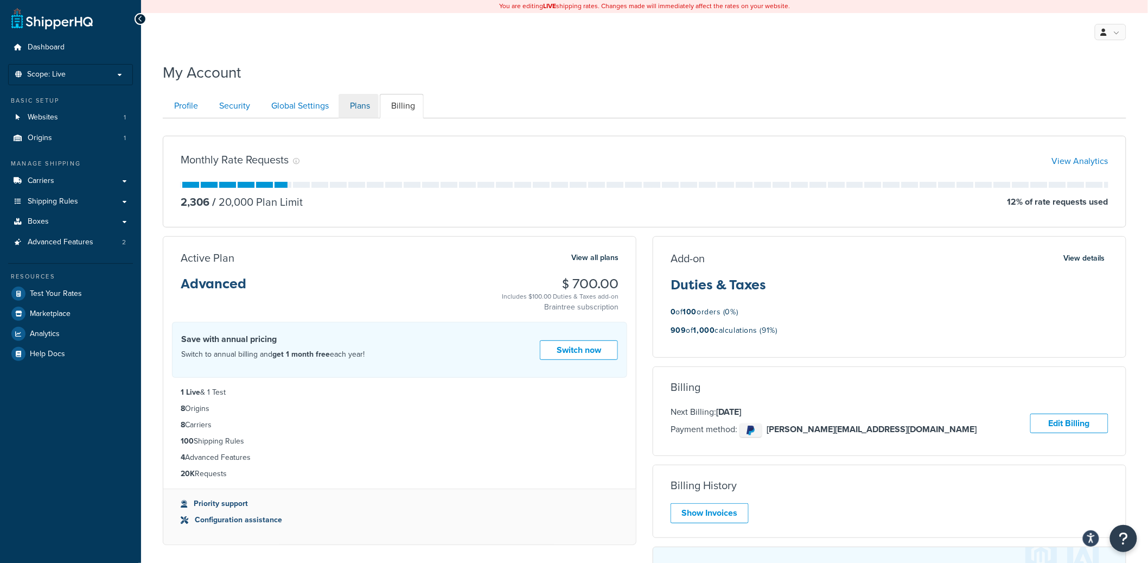
scroll to position [0, 0]
click at [67, 114] on link "Websites 1" at bounding box center [70, 118] width 125 height 20
drag, startPoint x: 764, startPoint y: 340, endPoint x: 782, endPoint y: 349, distance: 20.4
click at [777, 347] on div "Add-on View details Duties & Taxes 0 of 100 orders (0%) 909 of 1,000 calculatio…" at bounding box center [890, 298] width 474 height 122
drag, startPoint x: 760, startPoint y: 343, endPoint x: 696, endPoint y: 307, distance: 73.9
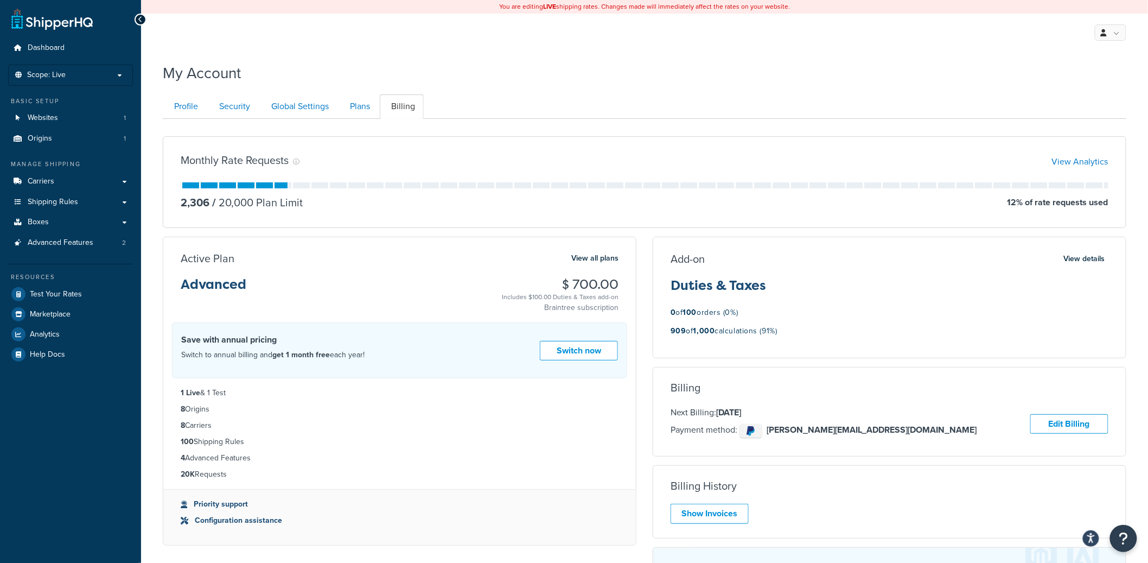
click at [696, 307] on div "Add-on View details Duties & Taxes 0 of 100 orders (0%) 909 of 1,000 calculatio…" at bounding box center [890, 298] width 474 height 122
click at [689, 341] on div "909 of 1,000 calculations (91%)" at bounding box center [890, 334] width 438 height 20
drag, startPoint x: 676, startPoint y: 333, endPoint x: 750, endPoint y: 329, distance: 75.0
click at [747, 328] on p "909 of 1,000 calculations (91%)" at bounding box center [724, 331] width 107 height 14
click at [784, 327] on div "909 of 1,000 calculations (91%)" at bounding box center [890, 334] width 438 height 20
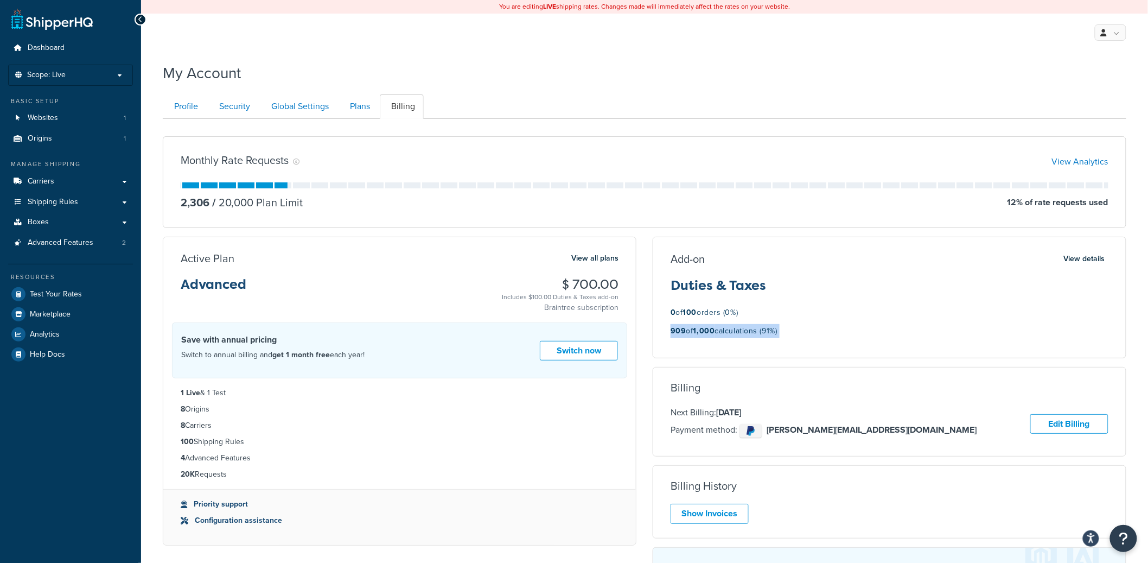
drag, startPoint x: 784, startPoint y: 327, endPoint x: 679, endPoint y: 326, distance: 105.3
click at [679, 326] on div "909 of 1,000 calculations (91%)" at bounding box center [890, 334] width 438 height 20
drag, startPoint x: 679, startPoint y: 326, endPoint x: 665, endPoint y: 329, distance: 14.5
click at [678, 326] on strong "909" at bounding box center [679, 330] width 16 height 11
drag, startPoint x: 659, startPoint y: 330, endPoint x: 820, endPoint y: 330, distance: 160.6
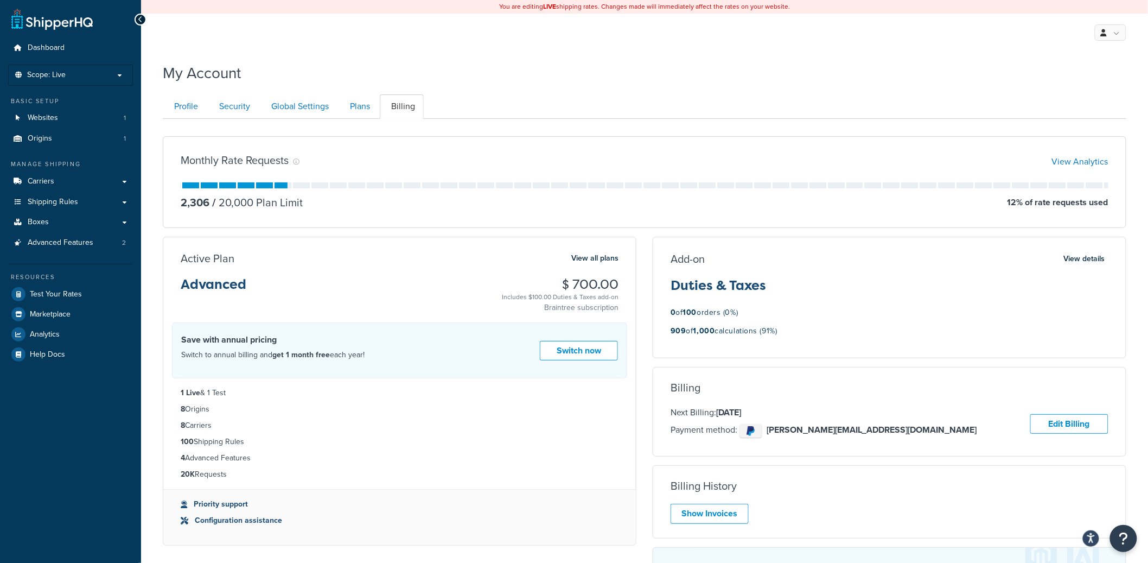
click at [820, 330] on div "Add-on View details Duties & Taxes 0 of 100 orders (0%) 909 of 1,000 calculatio…" at bounding box center [889, 297] width 473 height 92
drag, startPoint x: 820, startPoint y: 330, endPoint x: 817, endPoint y: 335, distance: 6.1
click at [820, 330] on div "909 of 1,000 calculations (91%)" at bounding box center [890, 334] width 438 height 20
drag, startPoint x: 780, startPoint y: 330, endPoint x: 710, endPoint y: 323, distance: 70.9
click at [710, 323] on div "Add-on View details Duties & Taxes 0 of 100 orders (0%) 909 of 1,000 calculatio…" at bounding box center [889, 297] width 473 height 92
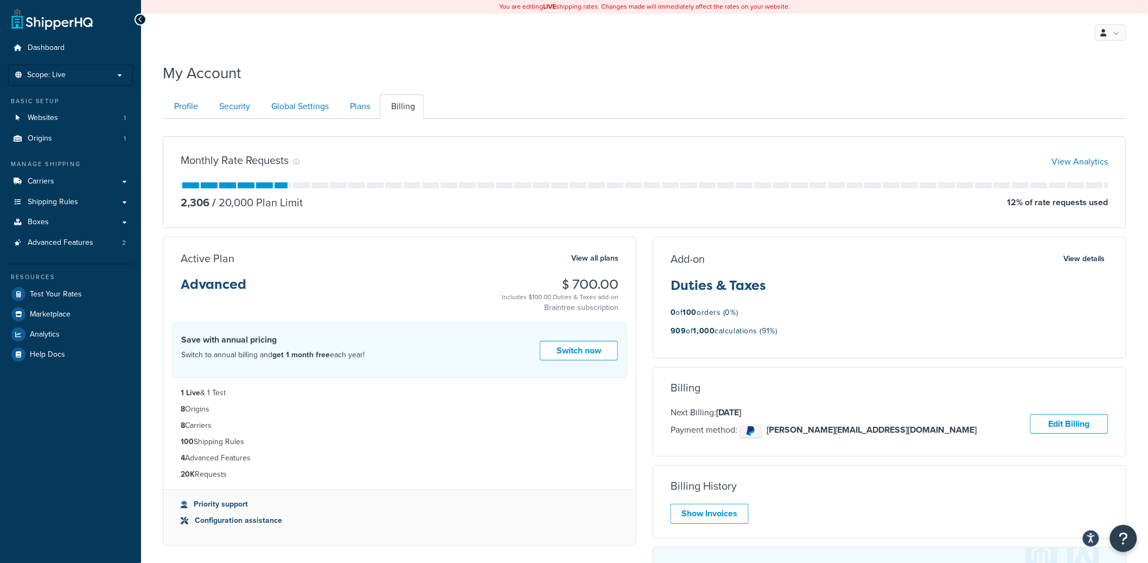
click at [710, 346] on div "Add-on View details Duties & Taxes 0 of 100 orders (0%) 909 of 1,000 calculatio…" at bounding box center [890, 298] width 474 height 122
click at [1082, 256] on button "View details" at bounding box center [1085, 258] width 48 height 15
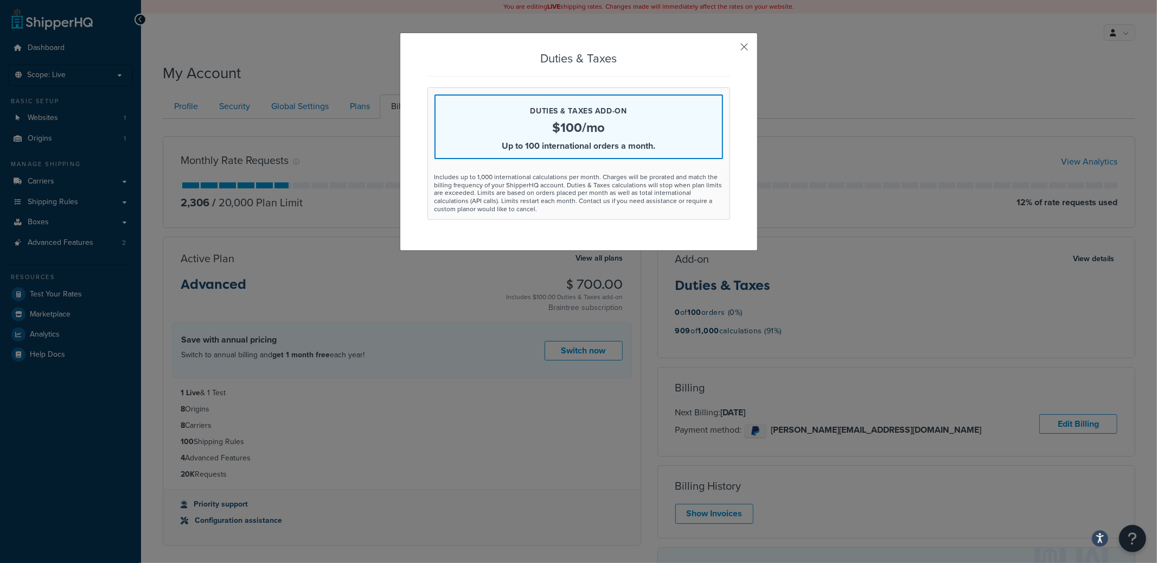
click at [730, 49] on button "button" at bounding box center [729, 50] width 3 height 3
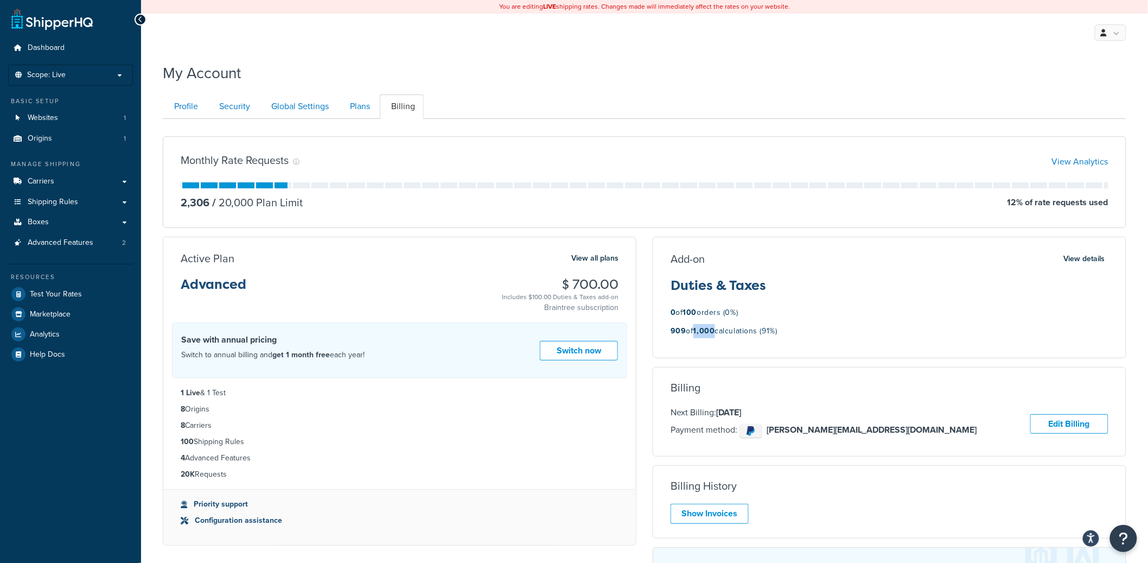
drag, startPoint x: 718, startPoint y: 334, endPoint x: 698, endPoint y: 330, distance: 20.4
click at [698, 330] on p "909 of 1,000 calculations (91%)" at bounding box center [724, 331] width 107 height 14
drag, startPoint x: 674, startPoint y: 332, endPoint x: 755, endPoint y: 329, distance: 80.9
click at [729, 330] on p "909 of 1,000 calculations (91%)" at bounding box center [724, 331] width 107 height 14
click at [787, 336] on div "909 of 1,000 calculations (91%)" at bounding box center [890, 334] width 438 height 20
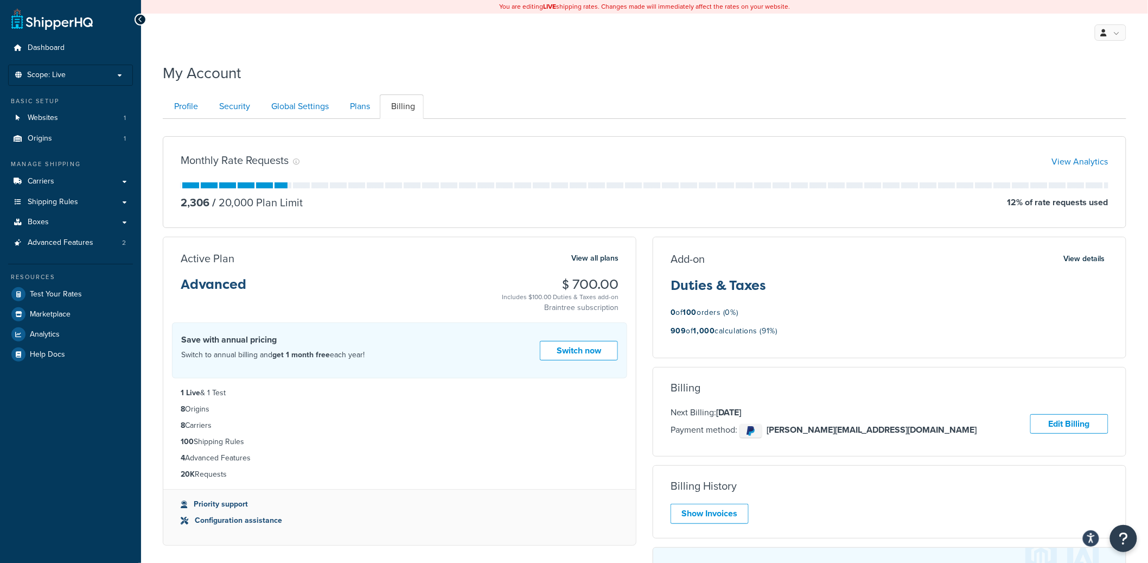
drag, startPoint x: 779, startPoint y: 334, endPoint x: 648, endPoint y: 325, distance: 130.6
click at [648, 325] on div "Add-on View details Duties & Taxes 0 of 100 orders (0%) 909 of 1,000 calculatio…" at bounding box center [890, 446] width 490 height 419
drag, startPoint x: 651, startPoint y: 327, endPoint x: 667, endPoint y: 327, distance: 16.8
click at [651, 327] on div "Add-on View details Duties & Taxes 0 of 100 orders (0%) 909 of 1,000 calculatio…" at bounding box center [890, 446] width 490 height 419
click at [692, 334] on p "909 of 1,000 calculations (91%)" at bounding box center [724, 331] width 107 height 14
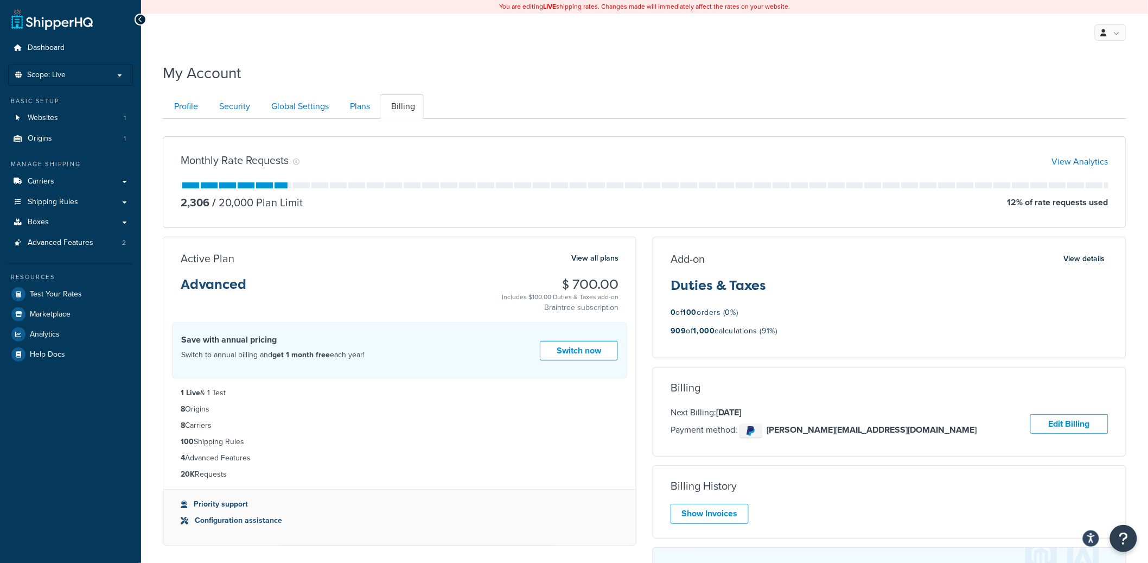
drag, startPoint x: 664, startPoint y: 334, endPoint x: 800, endPoint y: 330, distance: 135.7
click at [800, 330] on div "Add-on View details Duties & Taxes 0 of 100 orders (0%) 909 of 1,000 calculatio…" at bounding box center [889, 297] width 473 height 92
click at [804, 331] on div "909 of 1,000 calculations (91%)" at bounding box center [890, 334] width 438 height 20
drag, startPoint x: 796, startPoint y: 330, endPoint x: 654, endPoint y: 247, distance: 164.2
click at [654, 247] on div "Add-on View details Duties & Taxes 0 of 100 orders (0%) 909 of 1,000 calculatio…" at bounding box center [890, 298] width 474 height 122
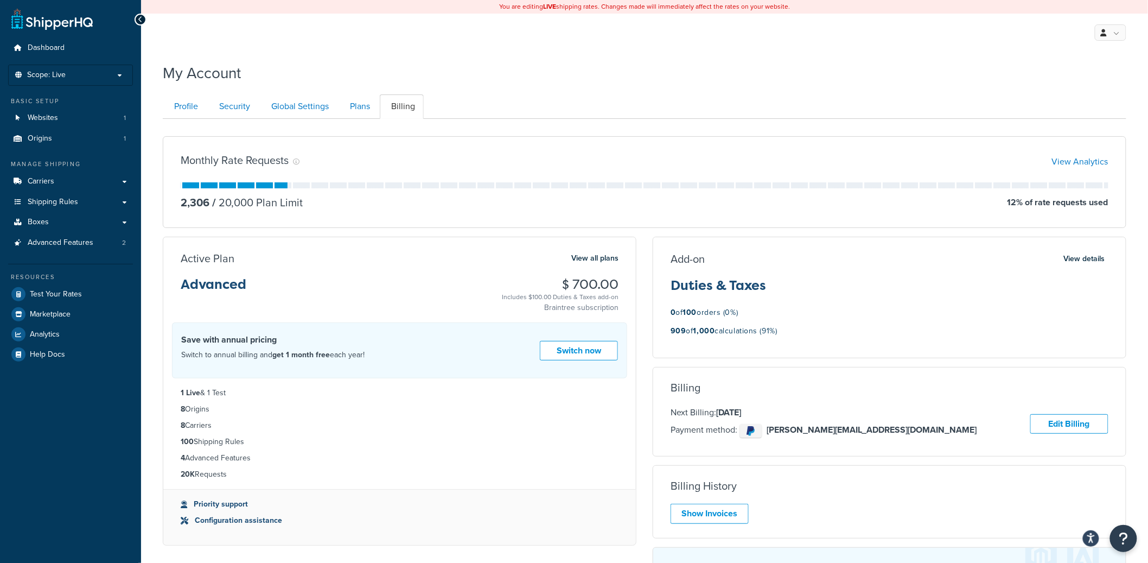
click at [656, 249] on div "Add-on View details Duties & Taxes 0 of 100 orders (0%) 909 of 1,000 calculatio…" at bounding box center [890, 298] width 474 height 122
drag, startPoint x: 657, startPoint y: 249, endPoint x: 779, endPoint y: 327, distance: 144.7
click at [773, 322] on div "Add-on View details Duties & Taxes 0 of 100 orders (0%) 909 of 1,000 calculatio…" at bounding box center [890, 298] width 474 height 122
click at [778, 327] on p "909 of 1,000 calculations (91%)" at bounding box center [724, 331] width 107 height 14
click at [752, 264] on div "Add-on View details" at bounding box center [890, 258] width 438 height 15
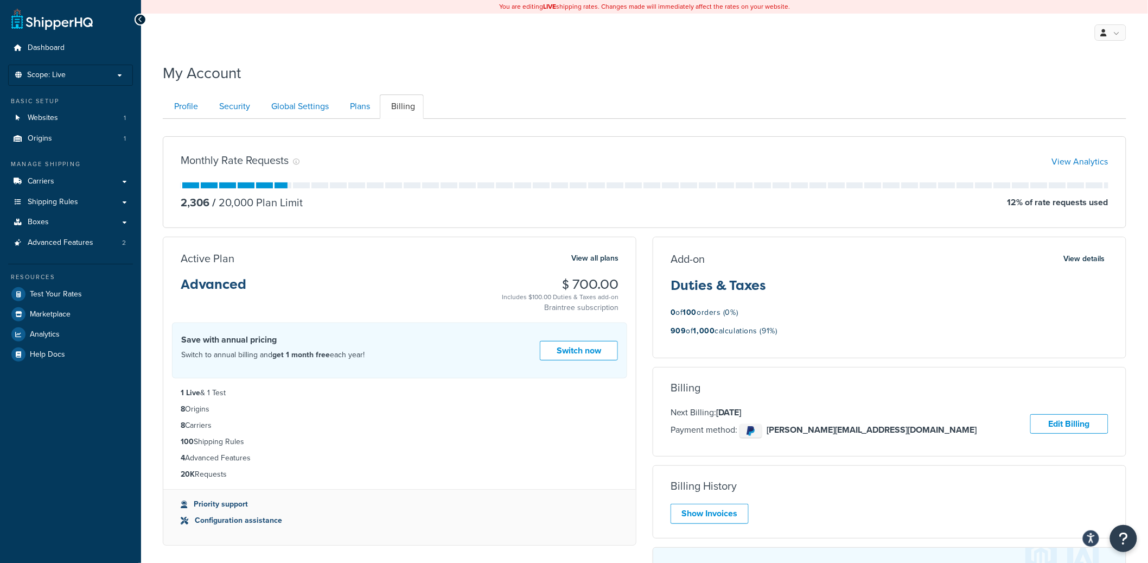
drag, startPoint x: 663, startPoint y: 245, endPoint x: 784, endPoint y: 345, distance: 156.1
click at [784, 345] on div "Add-on View details Duties & Taxes 0 of 100 orders (0%) 909 of 1,000 calculatio…" at bounding box center [890, 298] width 474 height 122
click at [785, 343] on div "909 of 1,000 calculations (91%)" at bounding box center [890, 334] width 438 height 20
drag, startPoint x: 784, startPoint y: 341, endPoint x: 645, endPoint y: 257, distance: 162.1
click at [645, 257] on div "Add-on View details Duties & Taxes 0 of 100 orders (0%) 909 of 1,000 calculatio…" at bounding box center [890, 446] width 490 height 419
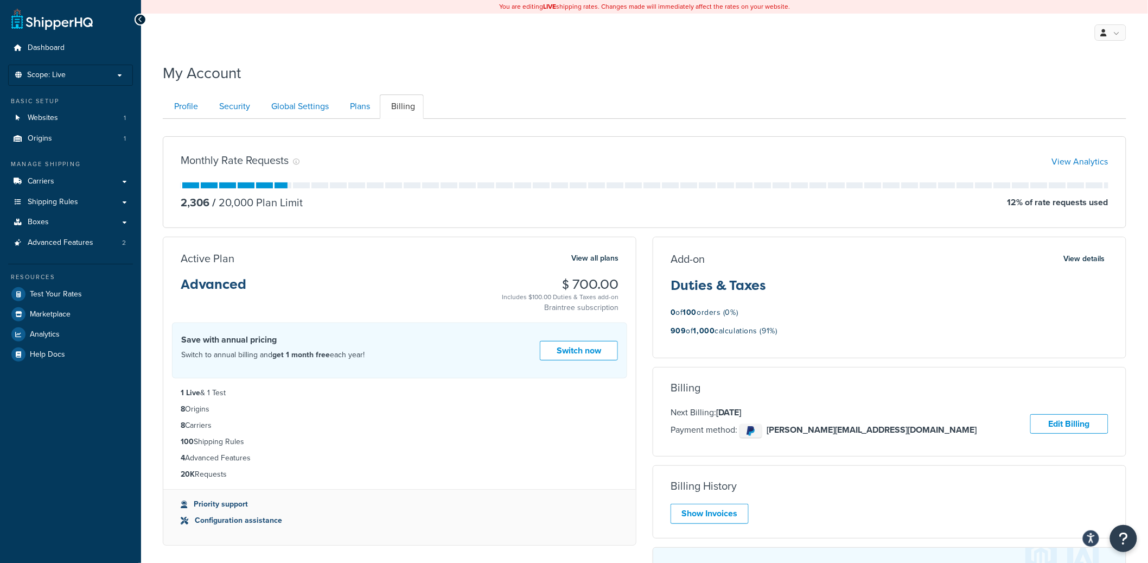
click at [646, 257] on div "Add-on View details Duties & Taxes 0 of 100 orders (0%) 909 of 1,000 calculatio…" at bounding box center [890, 446] width 490 height 419
drag, startPoint x: 1135, startPoint y: 367, endPoint x: 1119, endPoint y: 365, distance: 15.3
click at [1134, 366] on div "Add-on View details Duties & Taxes 0 of 100 orders (0%) 909 of 1,000 calculatio…" at bounding box center [890, 446] width 490 height 419
drag, startPoint x: 667, startPoint y: 333, endPoint x: 786, endPoint y: 334, distance: 119.4
click at [786, 334] on div "Add-on View details Duties & Taxes 0 of 100 orders (0%) 909 of 1,000 calculatio…" at bounding box center [889, 297] width 473 height 92
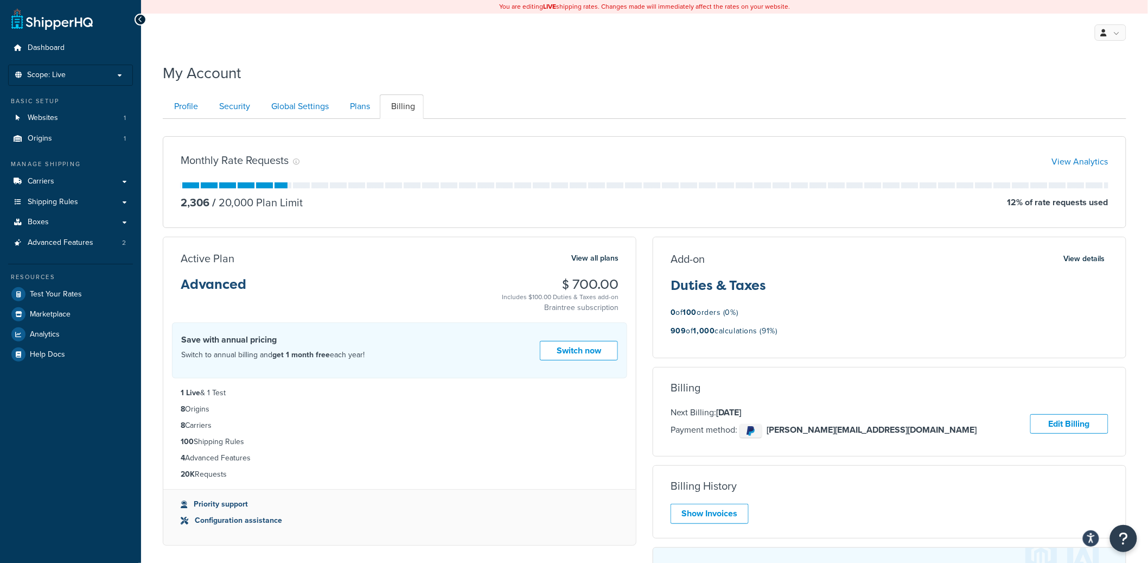
click at [791, 338] on div "909 of 1,000 calculations (91%)" at bounding box center [890, 334] width 438 height 20
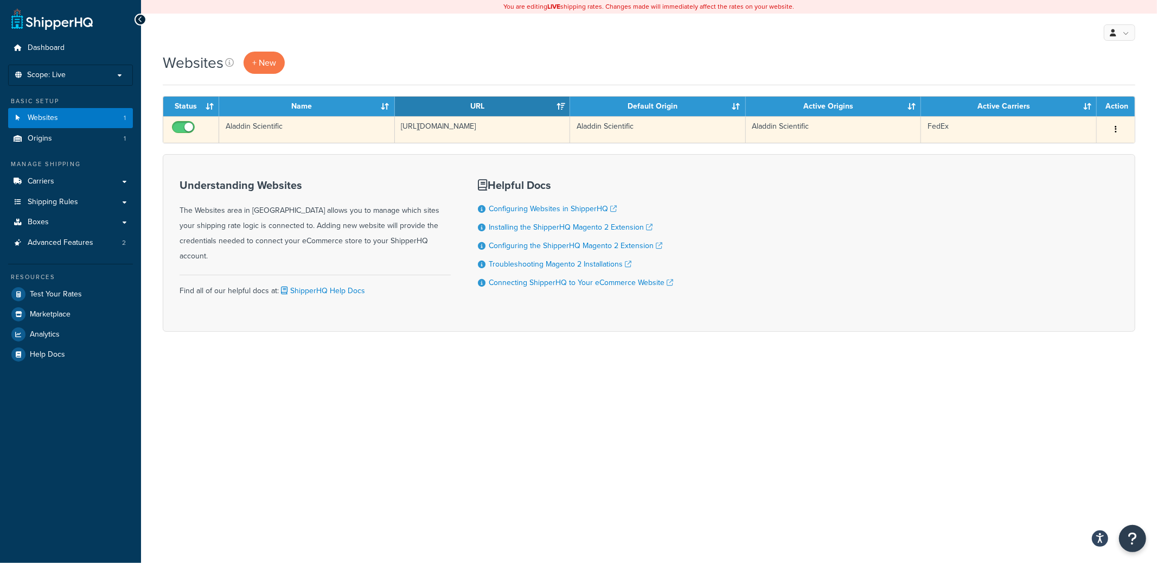
click at [381, 136] on td "Aladdin Scientific" at bounding box center [307, 129] width 176 height 27
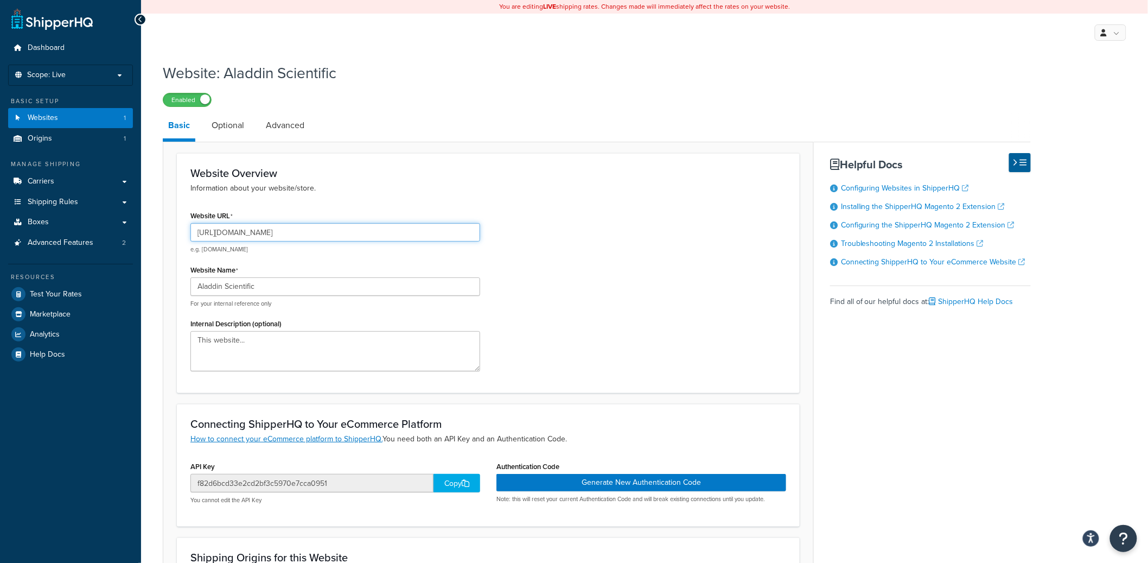
drag, startPoint x: 306, startPoint y: 231, endPoint x: 239, endPoint y: 230, distance: 66.2
click at [239, 230] on input "[URL][DOMAIN_NAME]" at bounding box center [335, 232] width 290 height 18
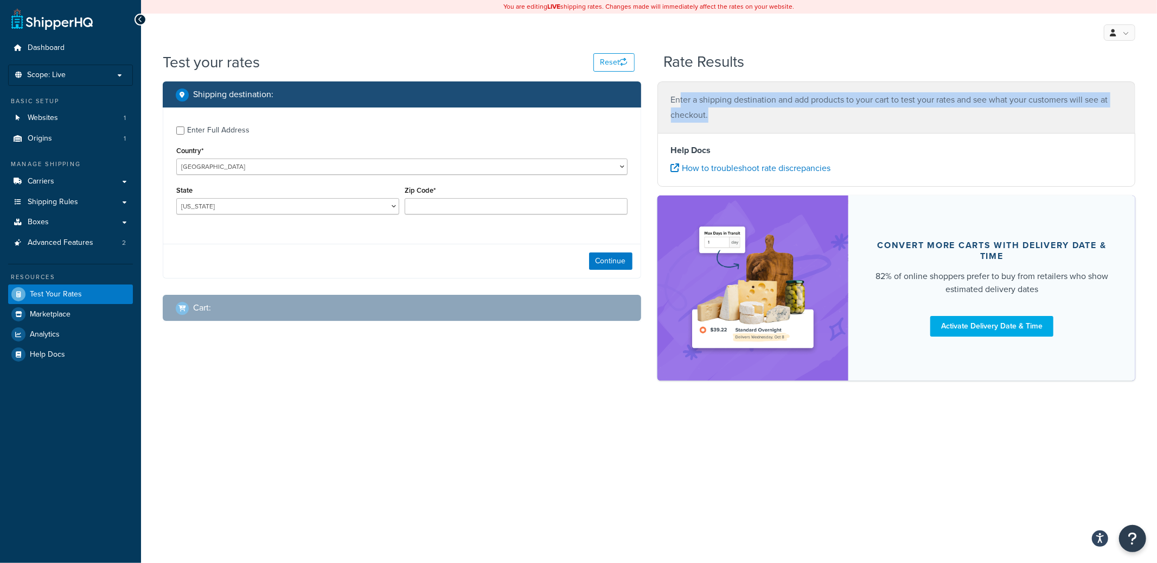
drag, startPoint x: 709, startPoint y: 124, endPoint x: 680, endPoint y: 94, distance: 41.8
click at [680, 94] on div "Enter a shipping destination and add products to your cart to test your rates a…" at bounding box center [897, 107] width 479 height 52
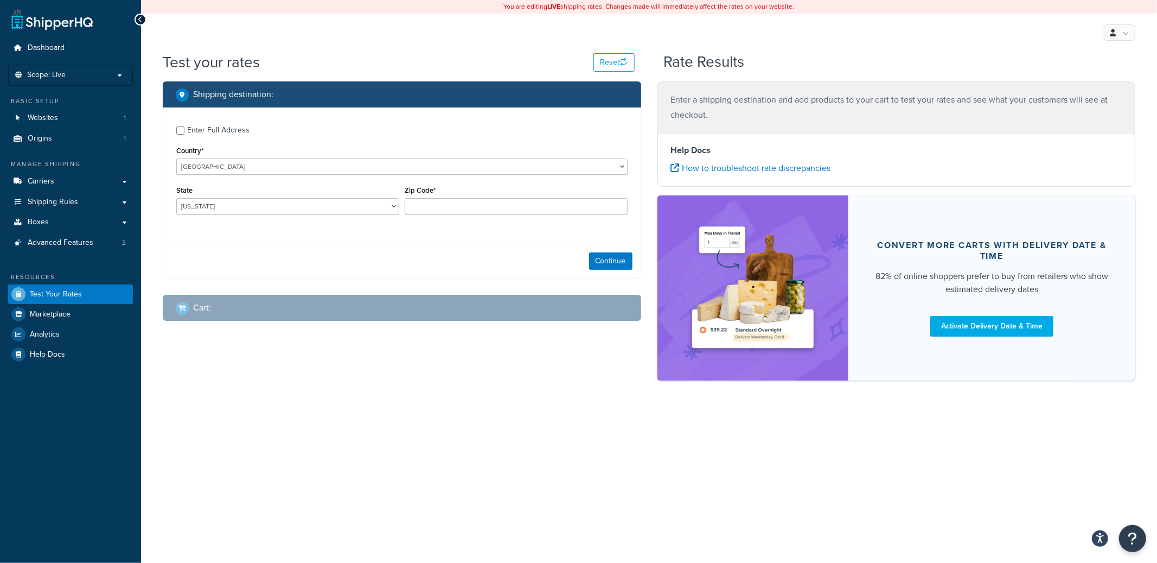
drag, startPoint x: 769, startPoint y: 53, endPoint x: 824, endPoint y: 11, distance: 68.9
click at [773, 53] on div "Test your rates Reset Rate Results" at bounding box center [649, 67] width 973 height 30
